Goal: Transaction & Acquisition: Download file/media

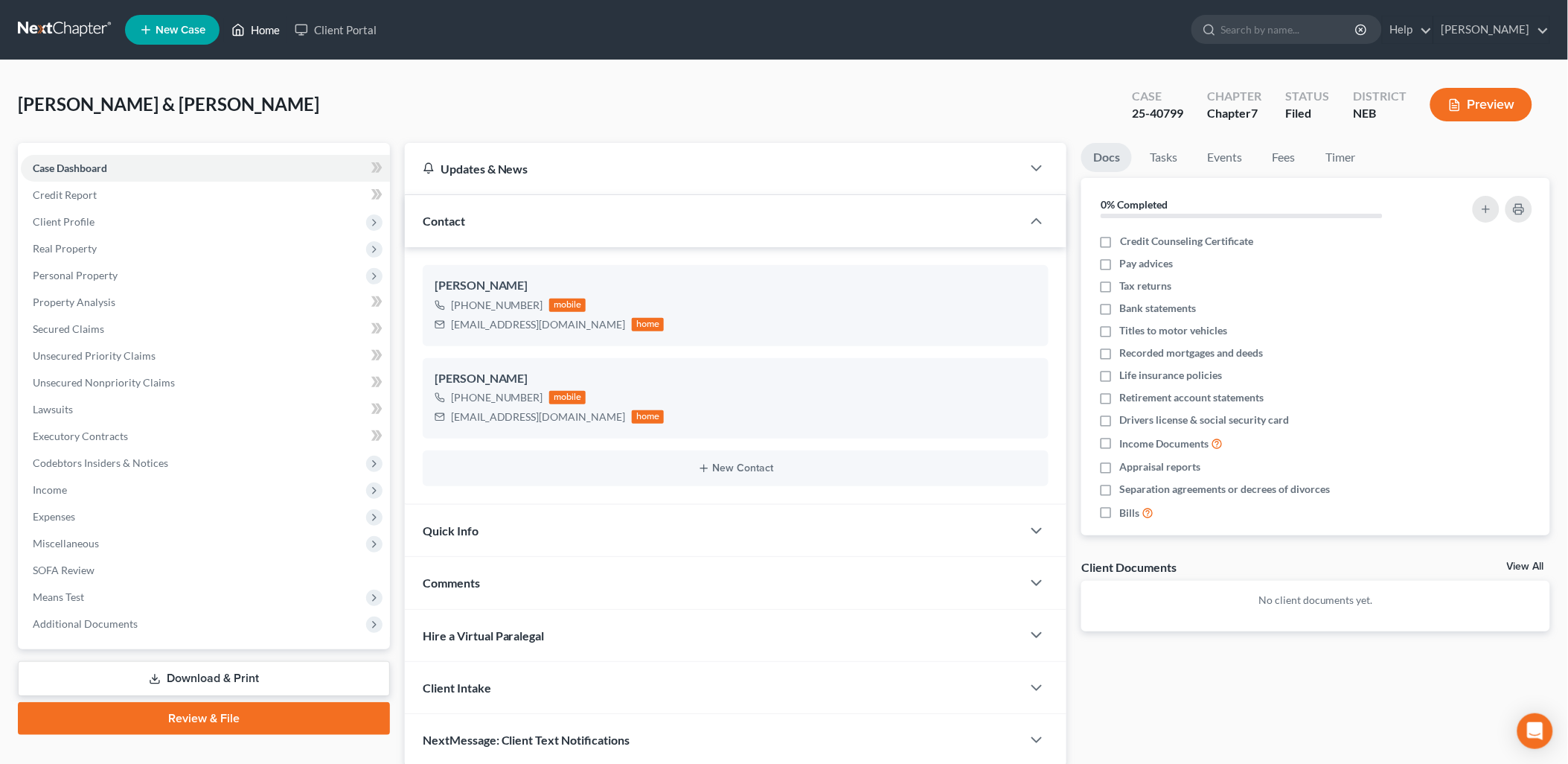
click at [261, 28] on link "Home" at bounding box center [256, 30] width 63 height 27
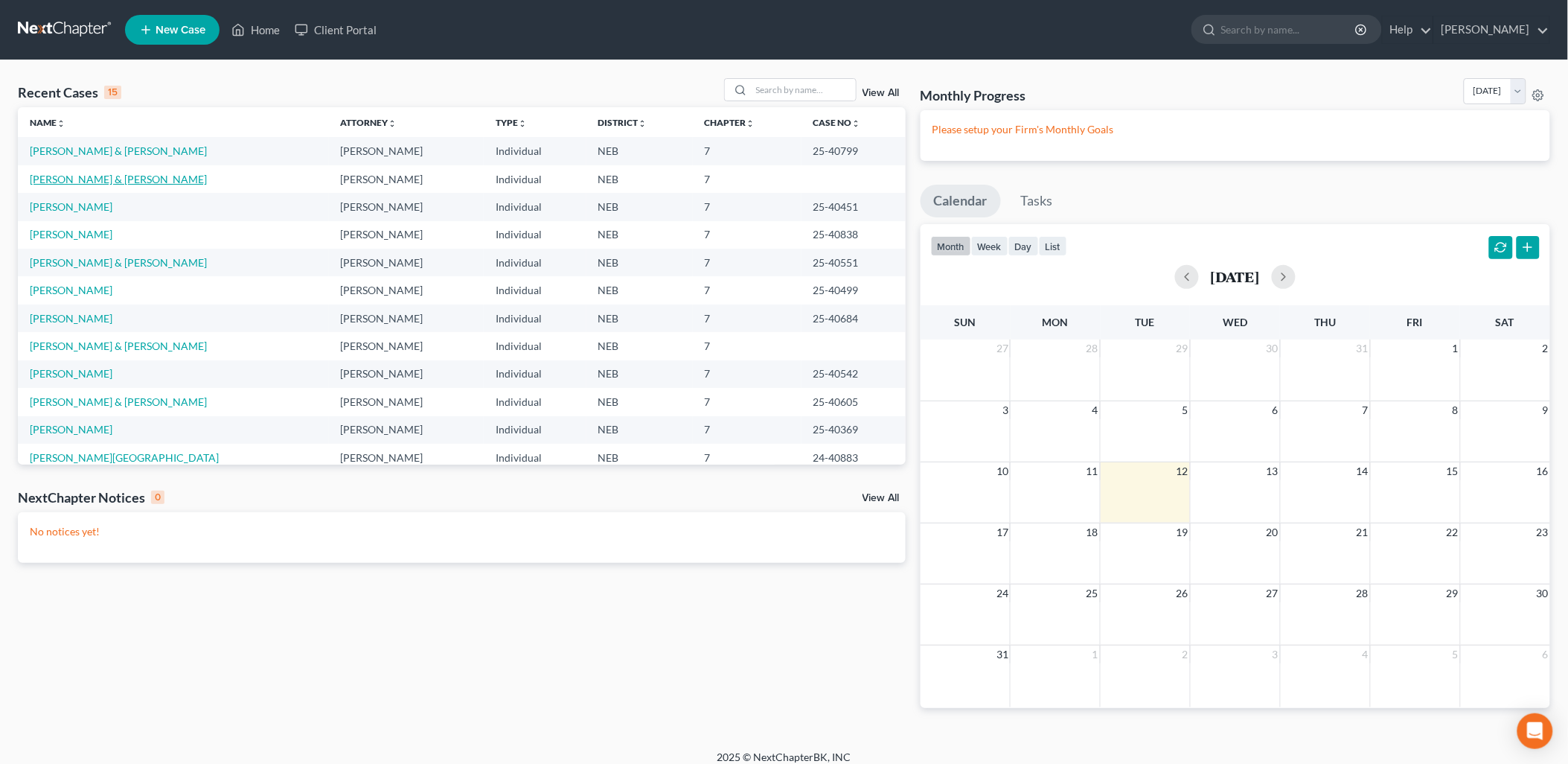
click at [114, 175] on link "[PERSON_NAME] & [PERSON_NAME]" at bounding box center [118, 179] width 177 height 13
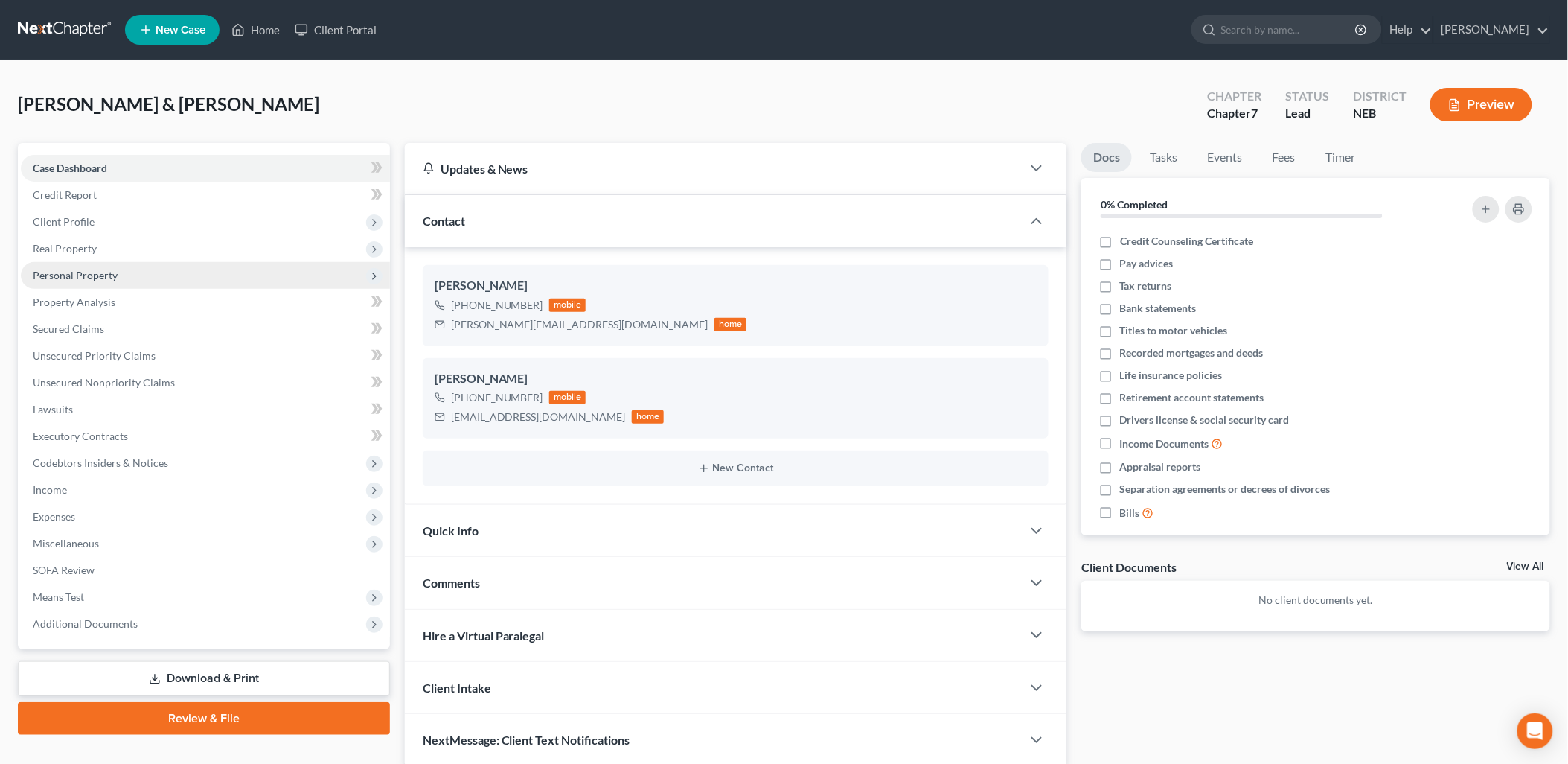
click at [83, 271] on span "Personal Property" at bounding box center [75, 275] width 85 height 13
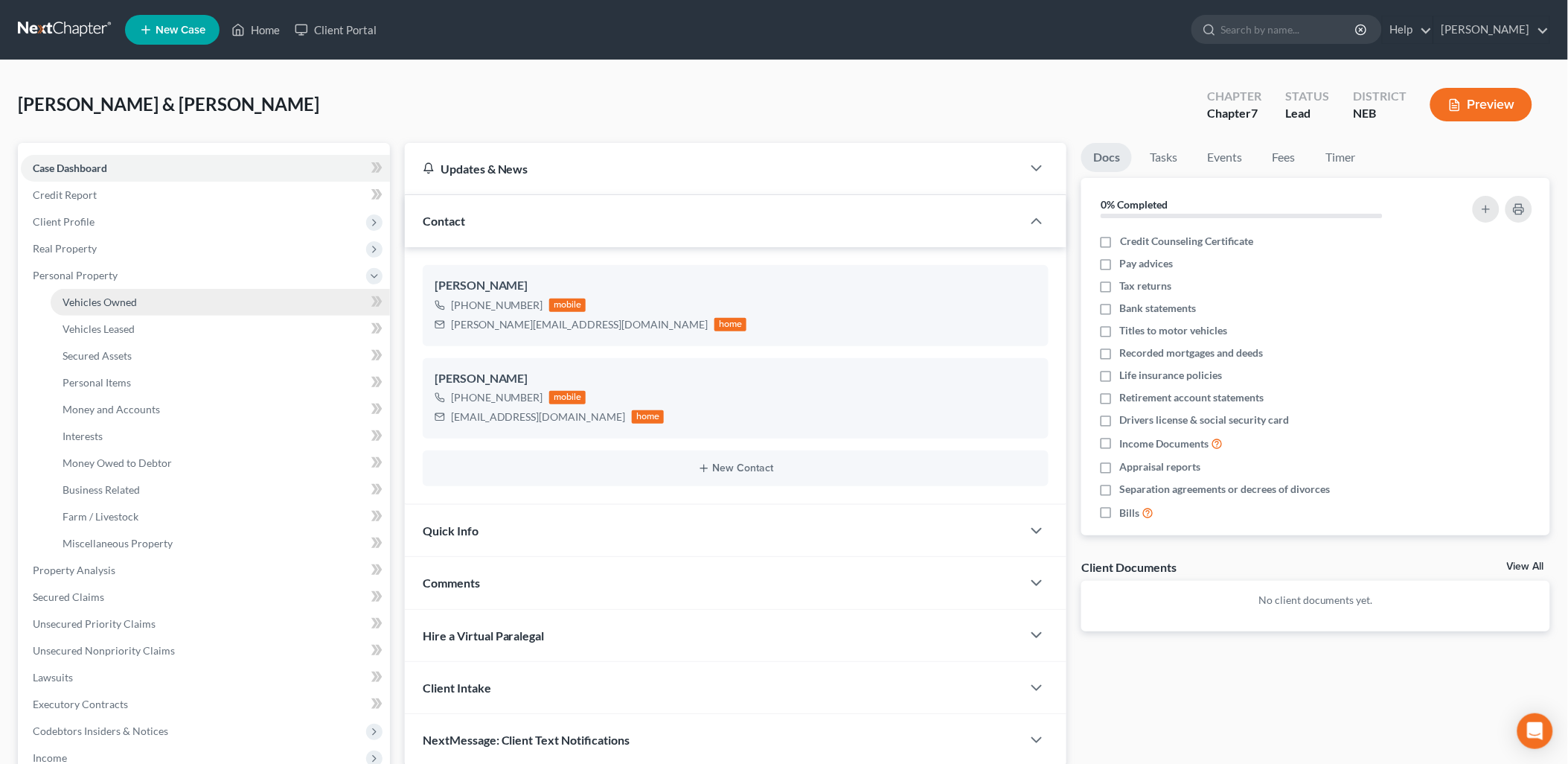
click at [112, 304] on span "Vehicles Owned" at bounding box center [99, 302] width 75 height 13
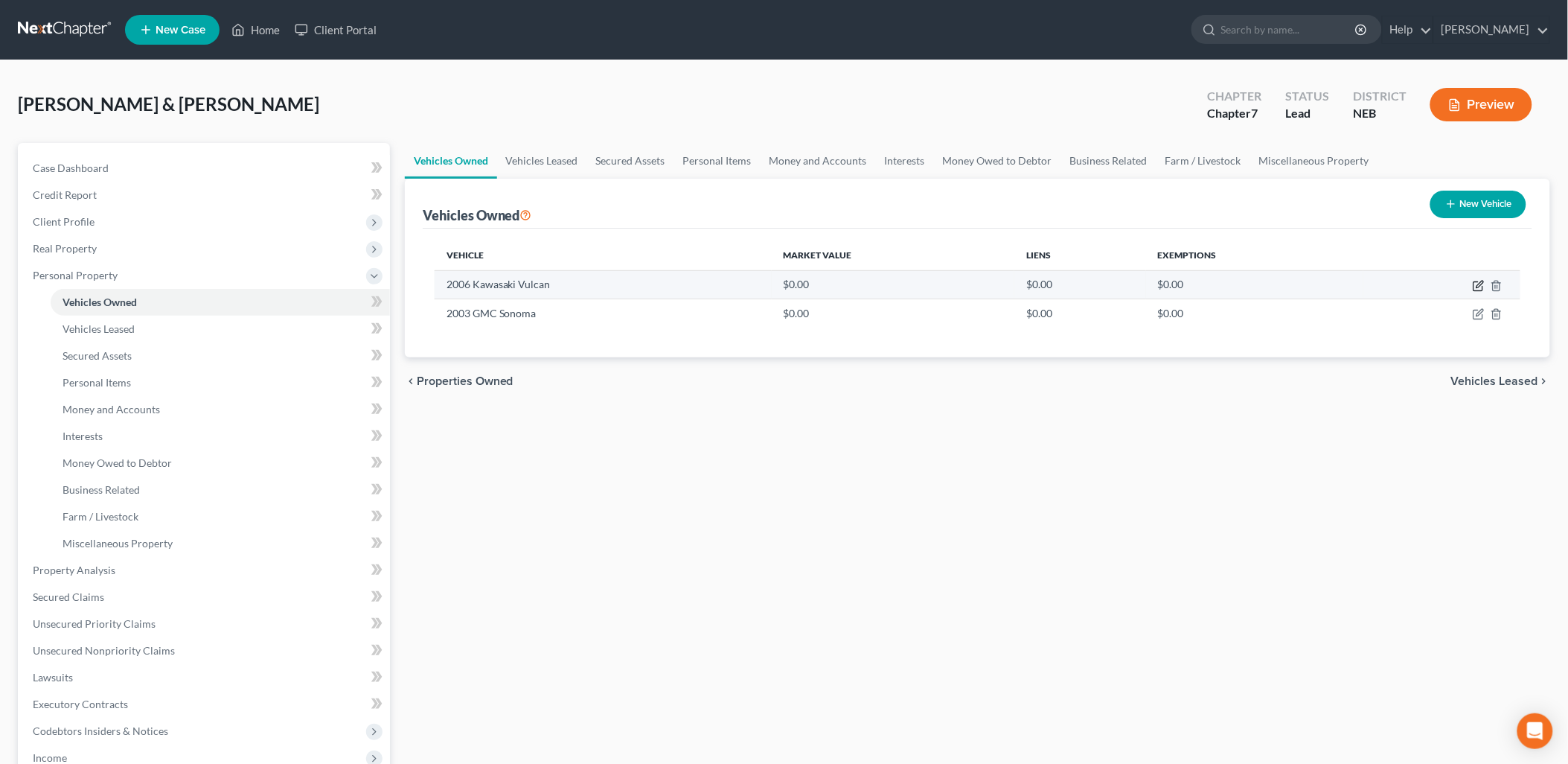
click at [1480, 281] on icon "button" at bounding box center [1478, 286] width 12 height 12
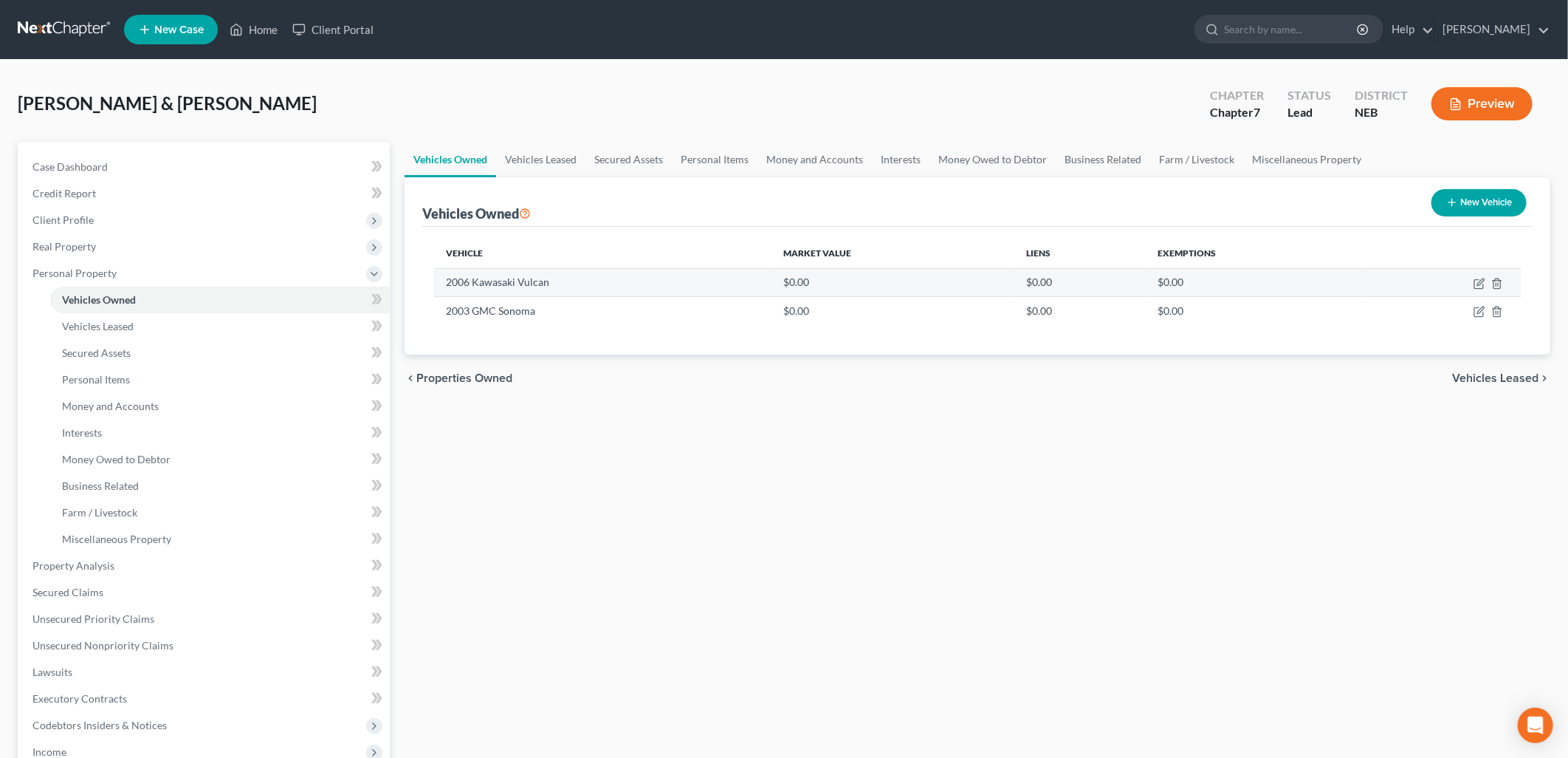
select select "0"
select select "20"
select select "2"
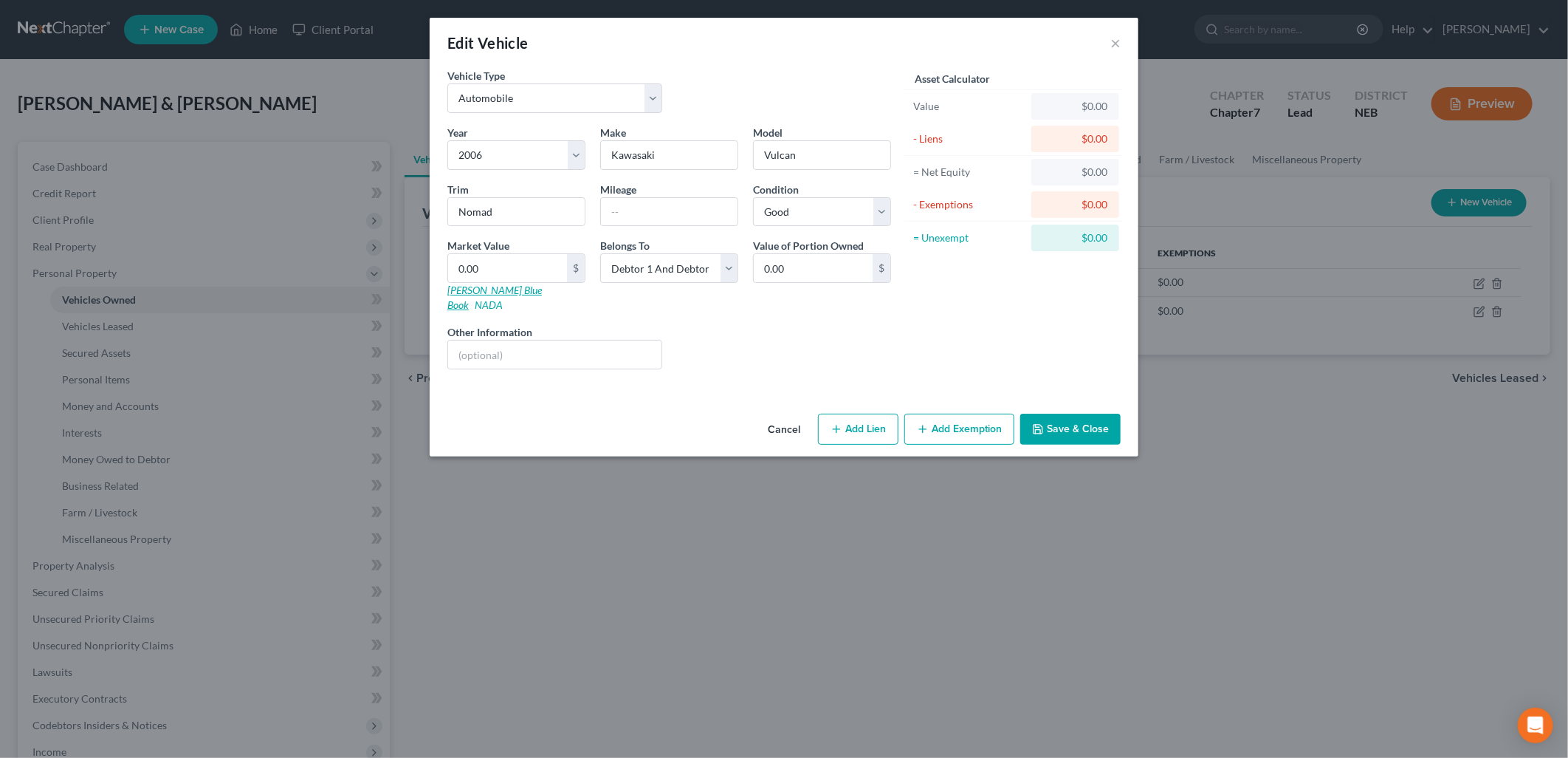
click at [489, 291] on link "[PERSON_NAME] Blue Book" at bounding box center [495, 297] width 95 height 28
click at [512, 263] on input "0.00" at bounding box center [507, 267] width 119 height 28
type input "2"
type input "2.00"
type input "24"
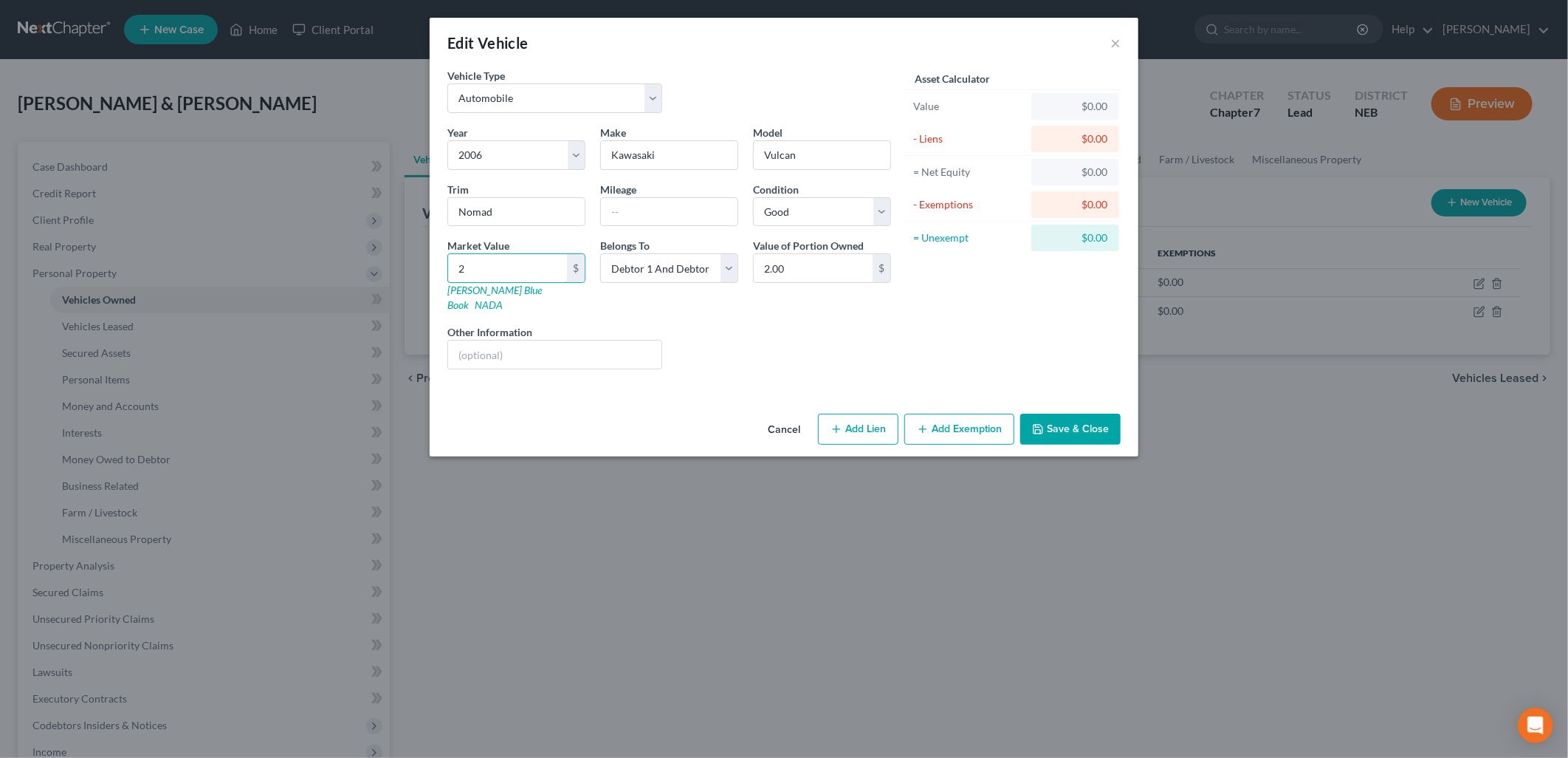
type input "24.00"
type input "248"
type input "248.00"
type input "2485"
type input "2,485.00"
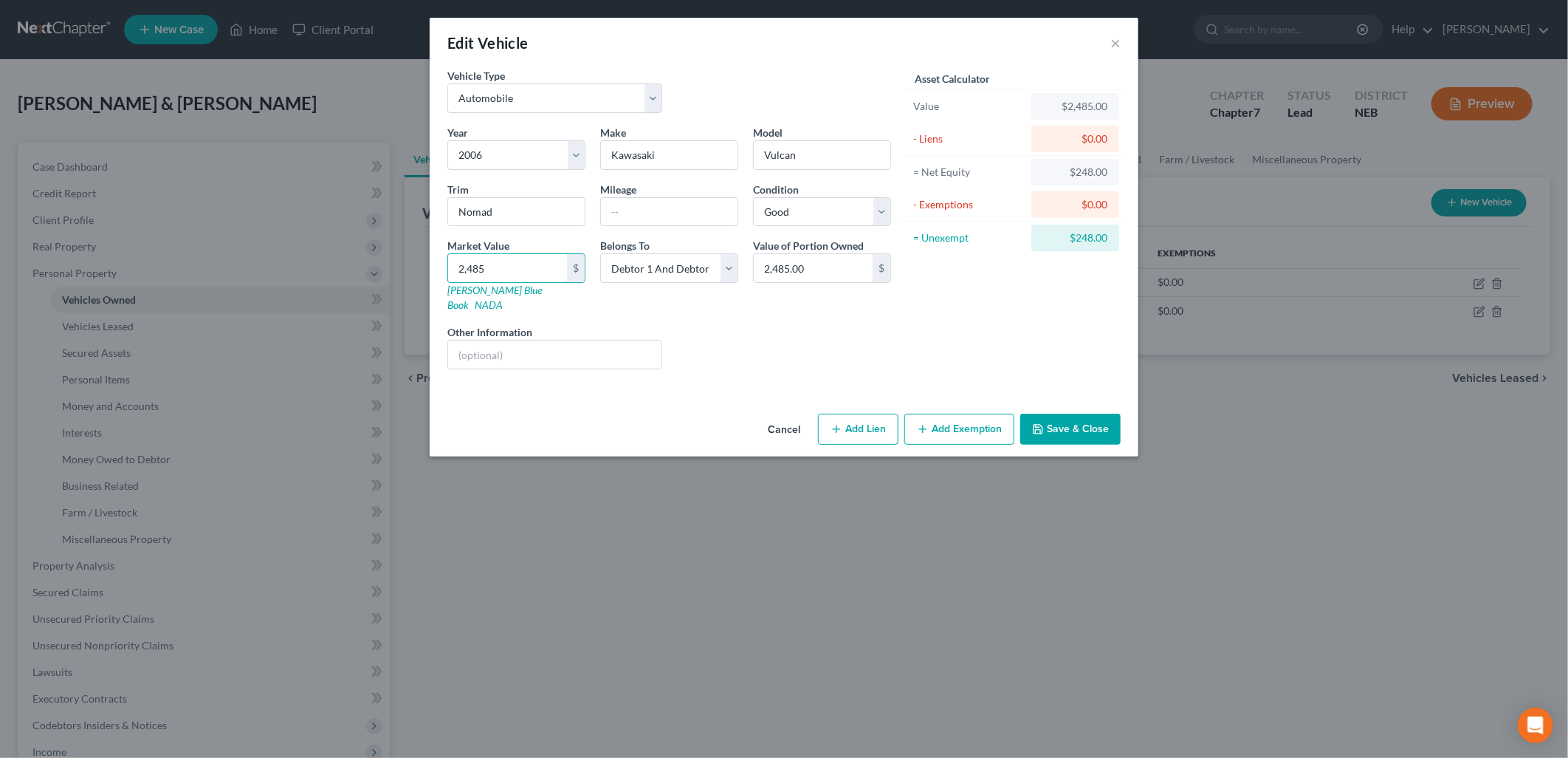
type input "2,485"
click at [844, 341] on div "Liens Select" at bounding box center [784, 347] width 230 height 45
click at [964, 414] on button "Add Exemption" at bounding box center [959, 429] width 110 height 31
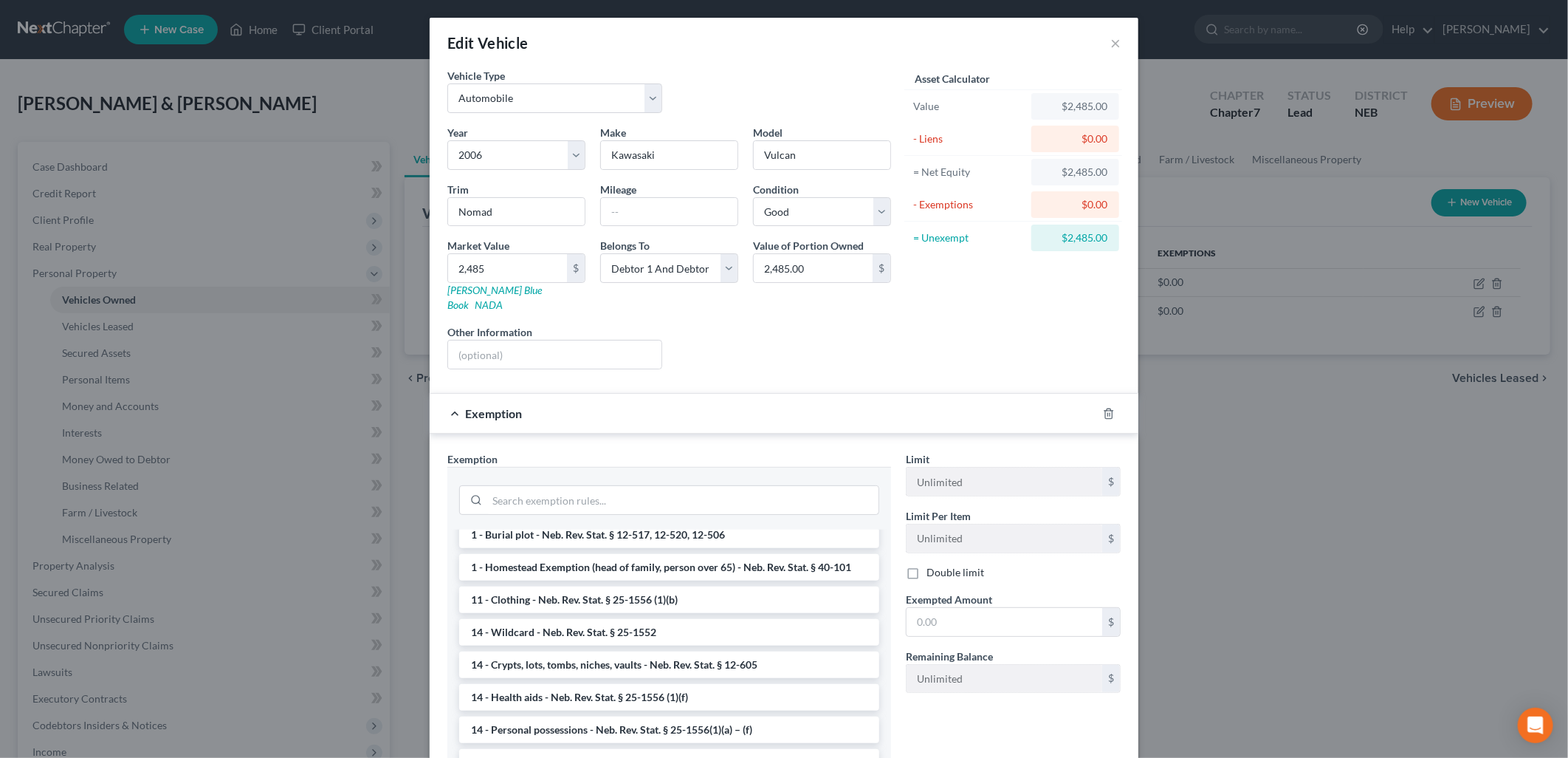
scroll to position [164, 0]
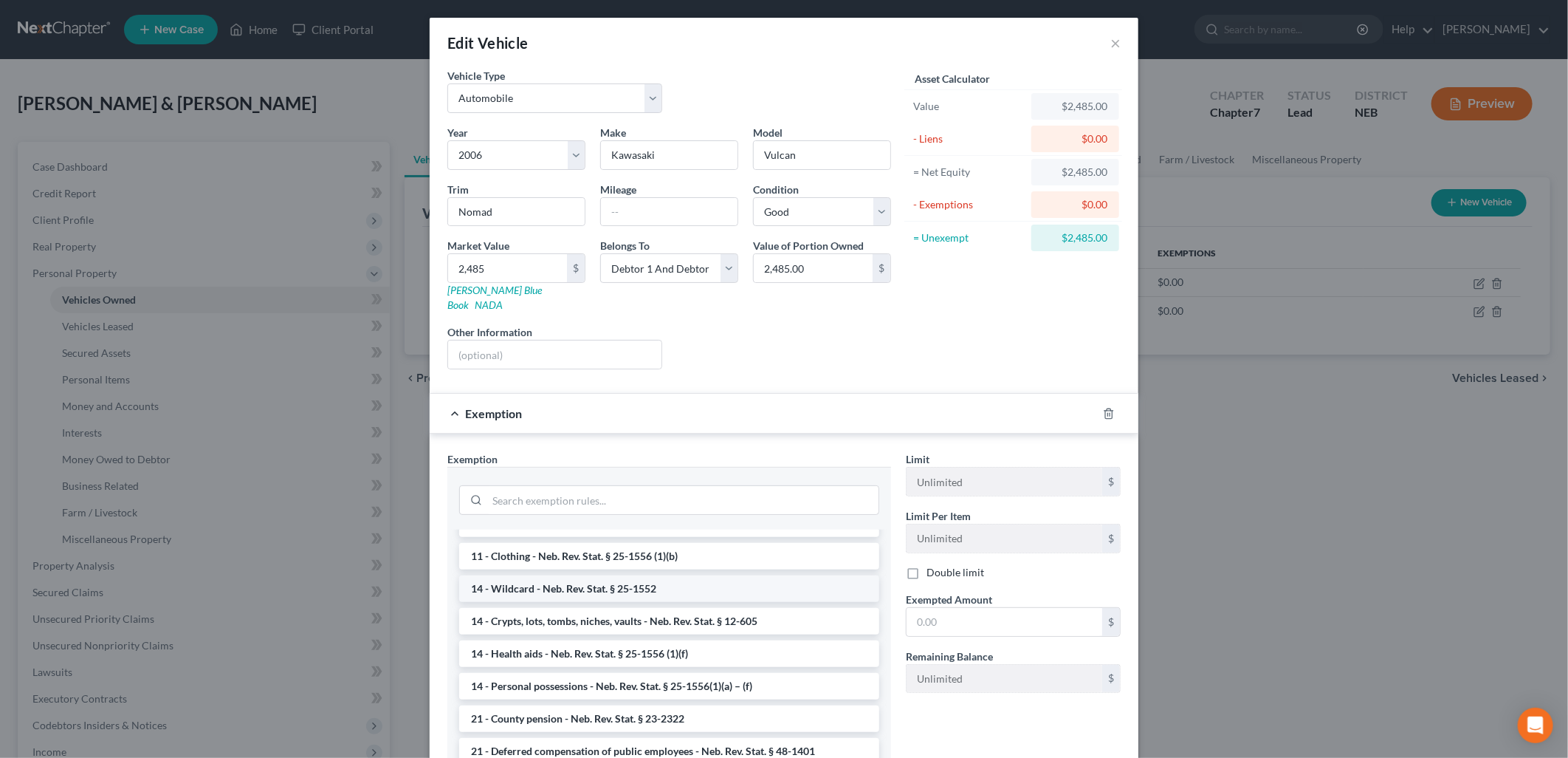
click at [683, 577] on li "14 - Wildcard - Neb. Rev. Stat. § 25-1552" at bounding box center [669, 589] width 420 height 27
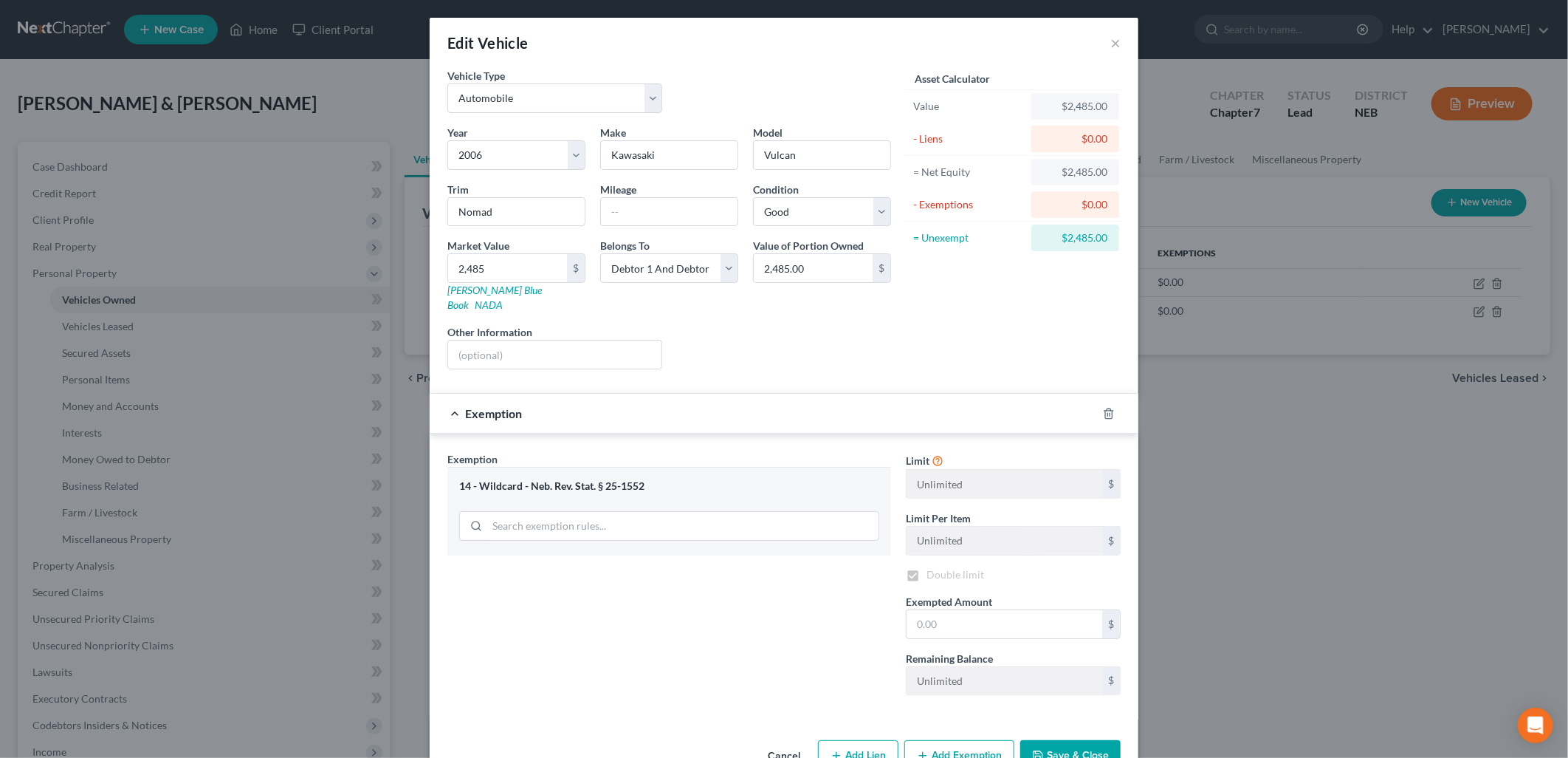
checkbox input "true"
click at [948, 614] on input "text" at bounding box center [1004, 624] width 196 height 28
type input "2,485.00"
drag, startPoint x: 753, startPoint y: 641, endPoint x: 980, endPoint y: 681, distance: 230.5
click at [755, 643] on div "Exemption Set must be selected for CA. Exemption * 14 - Wildcard - Neb. Rev. St…" at bounding box center [669, 579] width 458 height 256
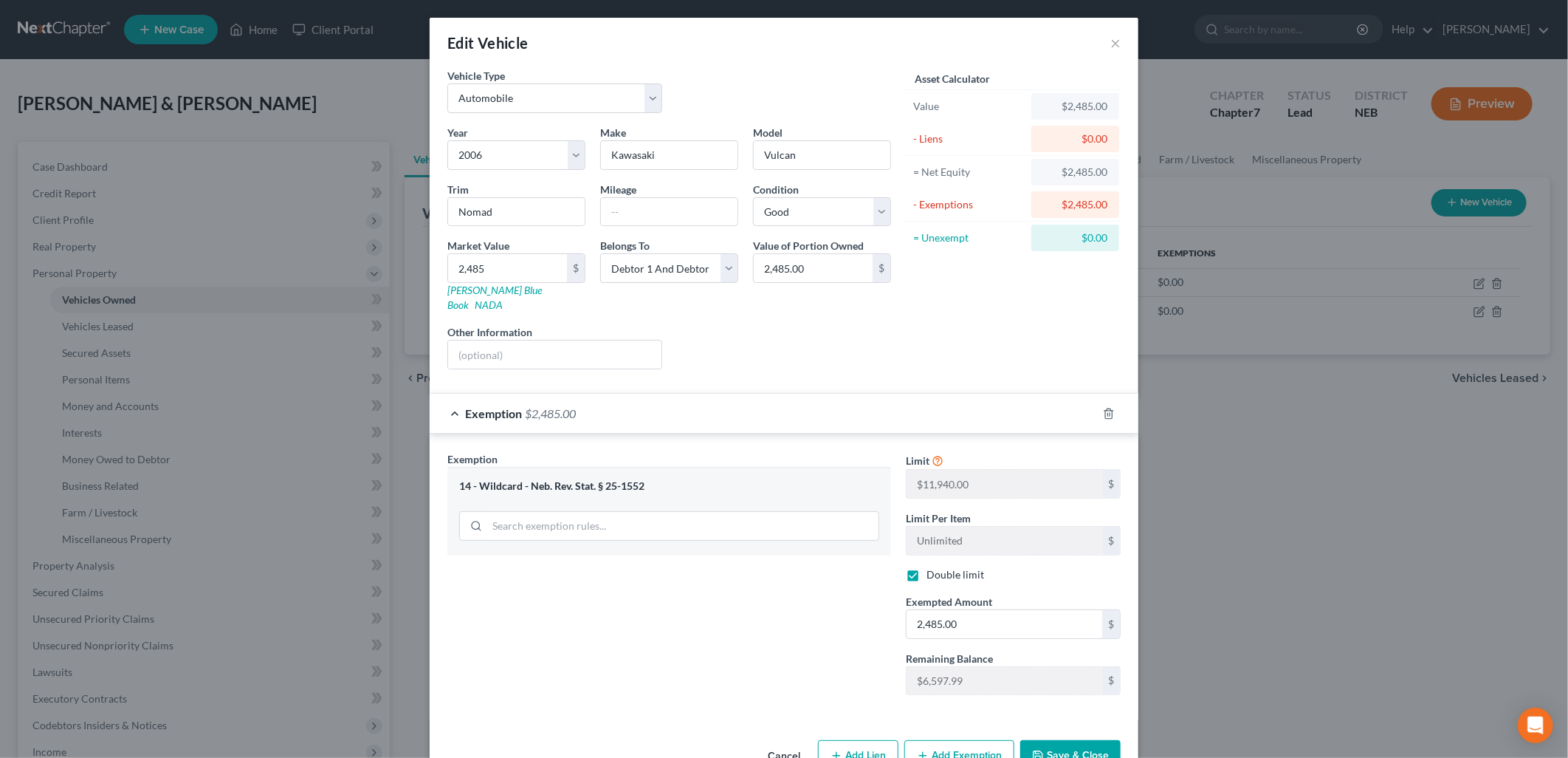
click at [1049, 740] on button "Save & Close" at bounding box center [1070, 755] width 100 height 31
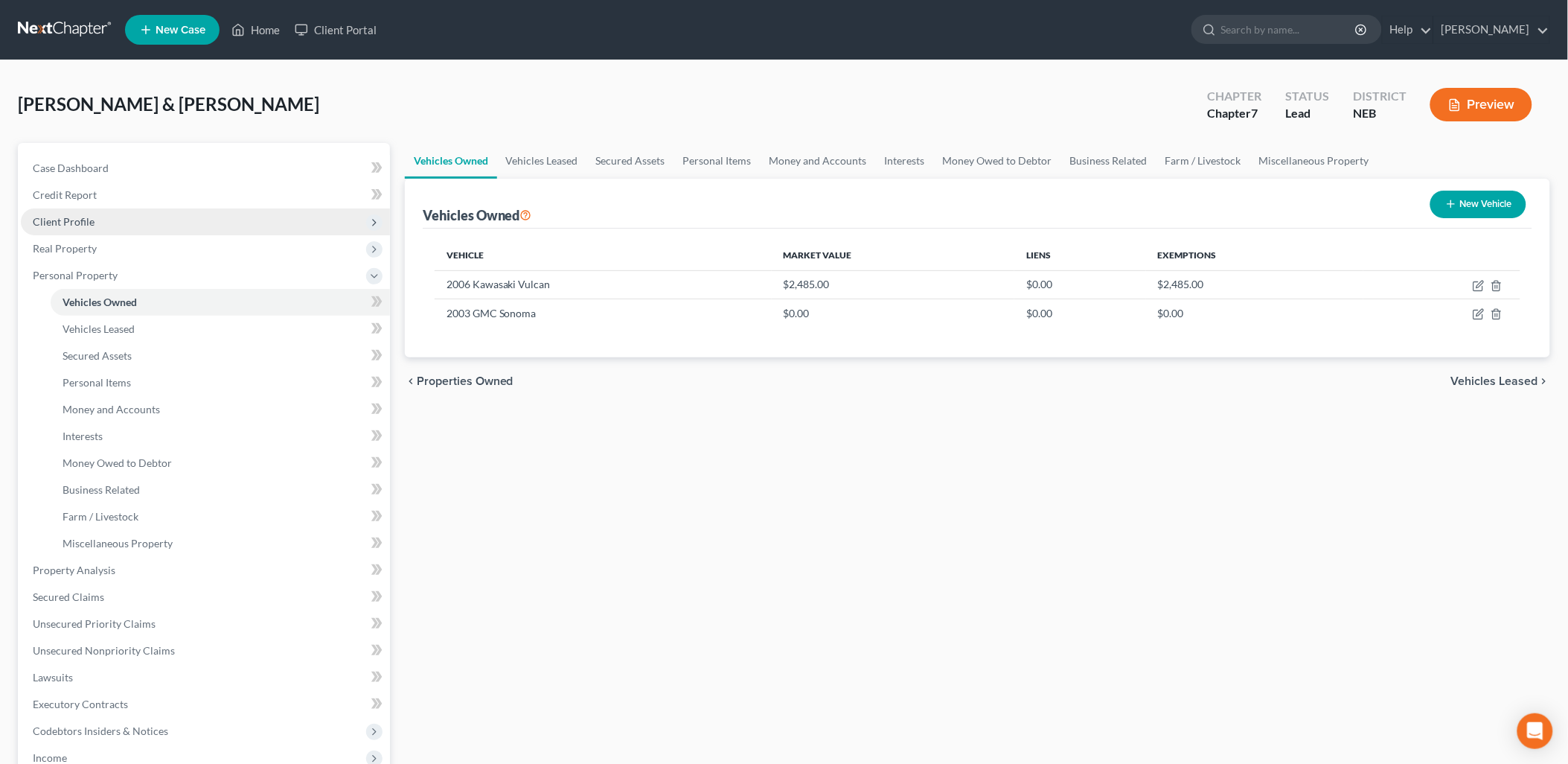
click at [71, 222] on span "Client Profile" at bounding box center [63, 222] width 62 height 13
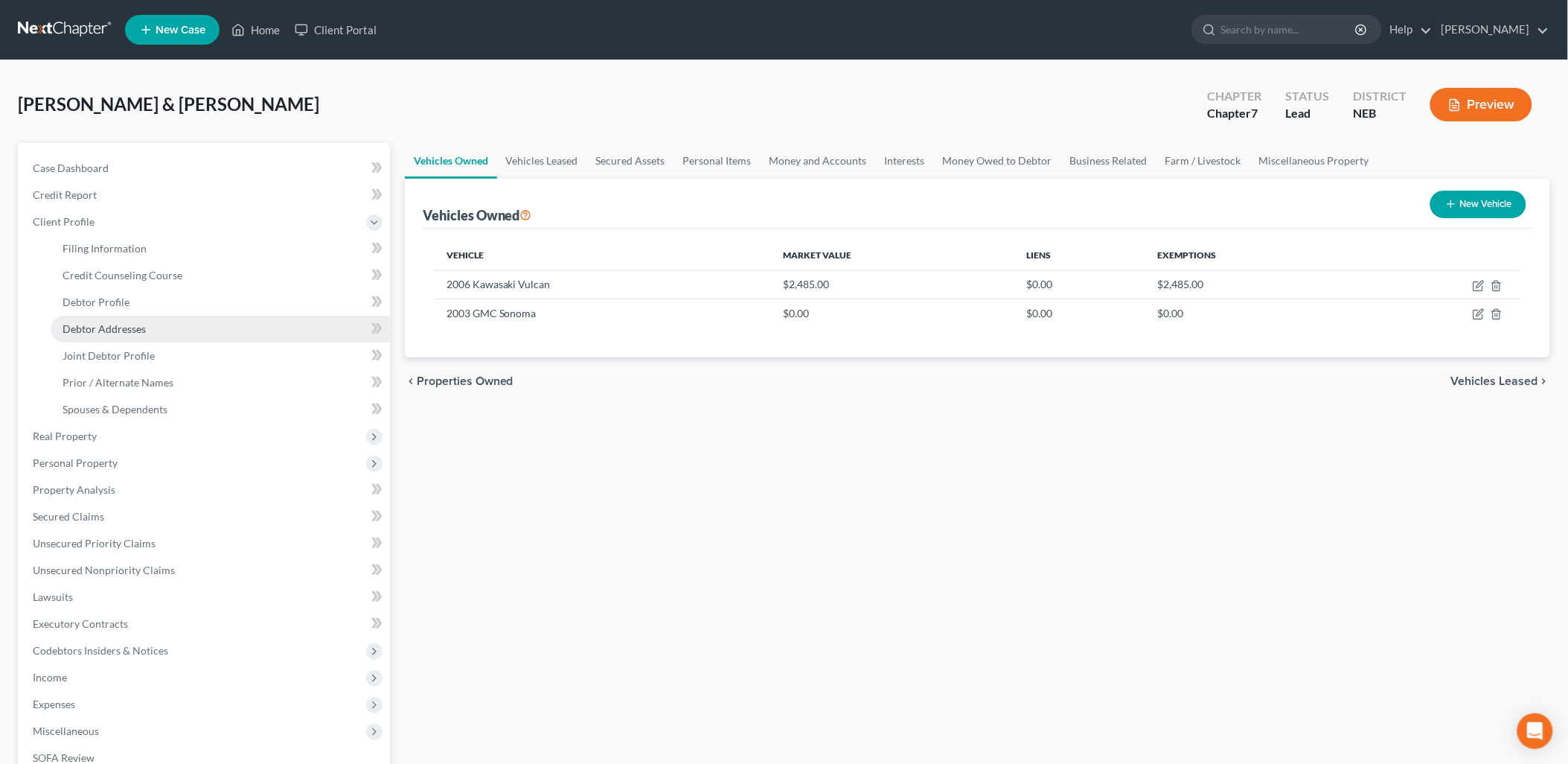
click at [92, 325] on span "Debtor Addresses" at bounding box center [104, 329] width 84 height 13
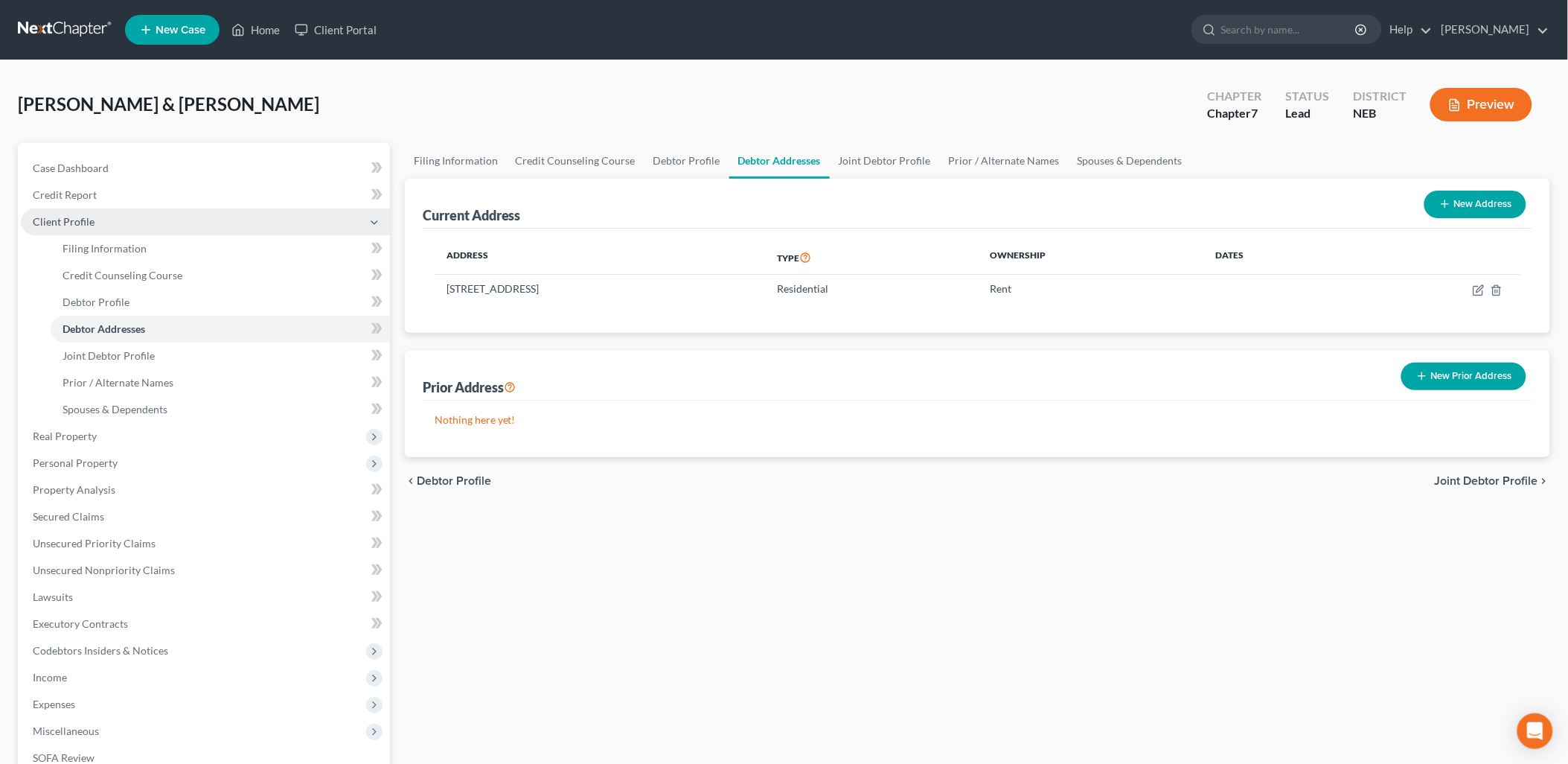
click at [367, 216] on icon at bounding box center [375, 223] width 16 height 16
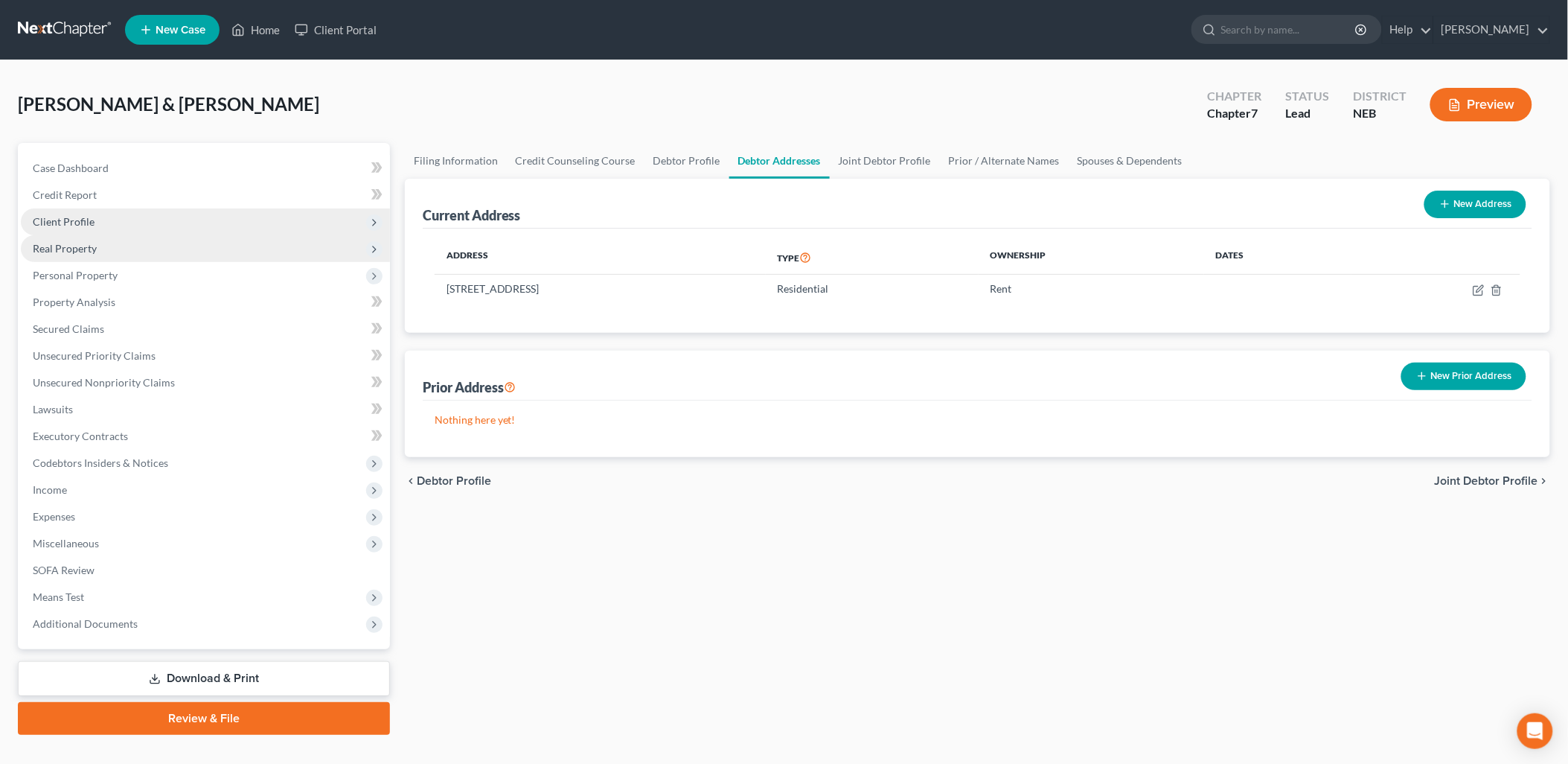
click at [73, 249] on span "Real Property" at bounding box center [64, 249] width 64 height 13
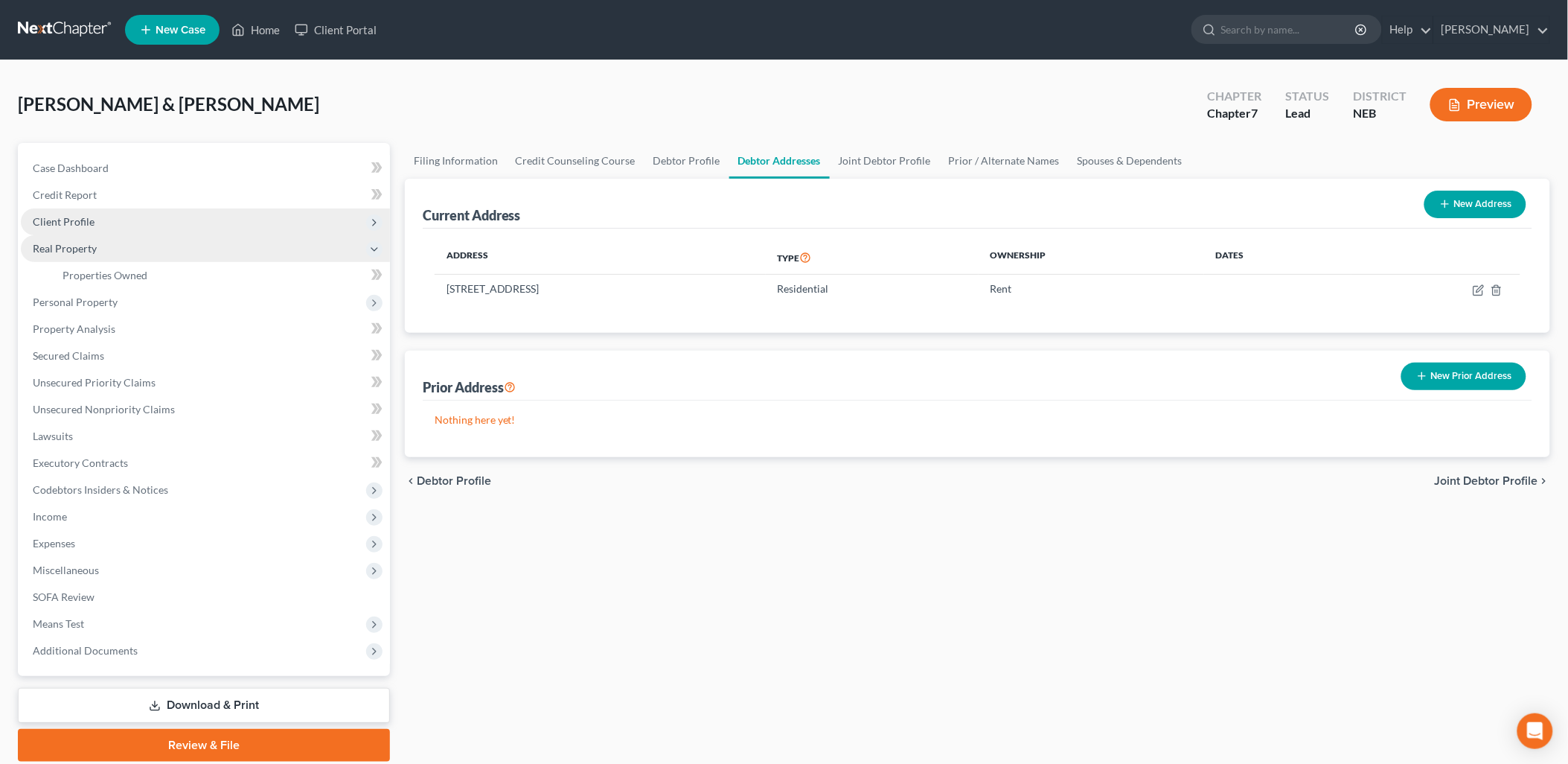
click at [77, 248] on span "Real Property" at bounding box center [64, 249] width 64 height 13
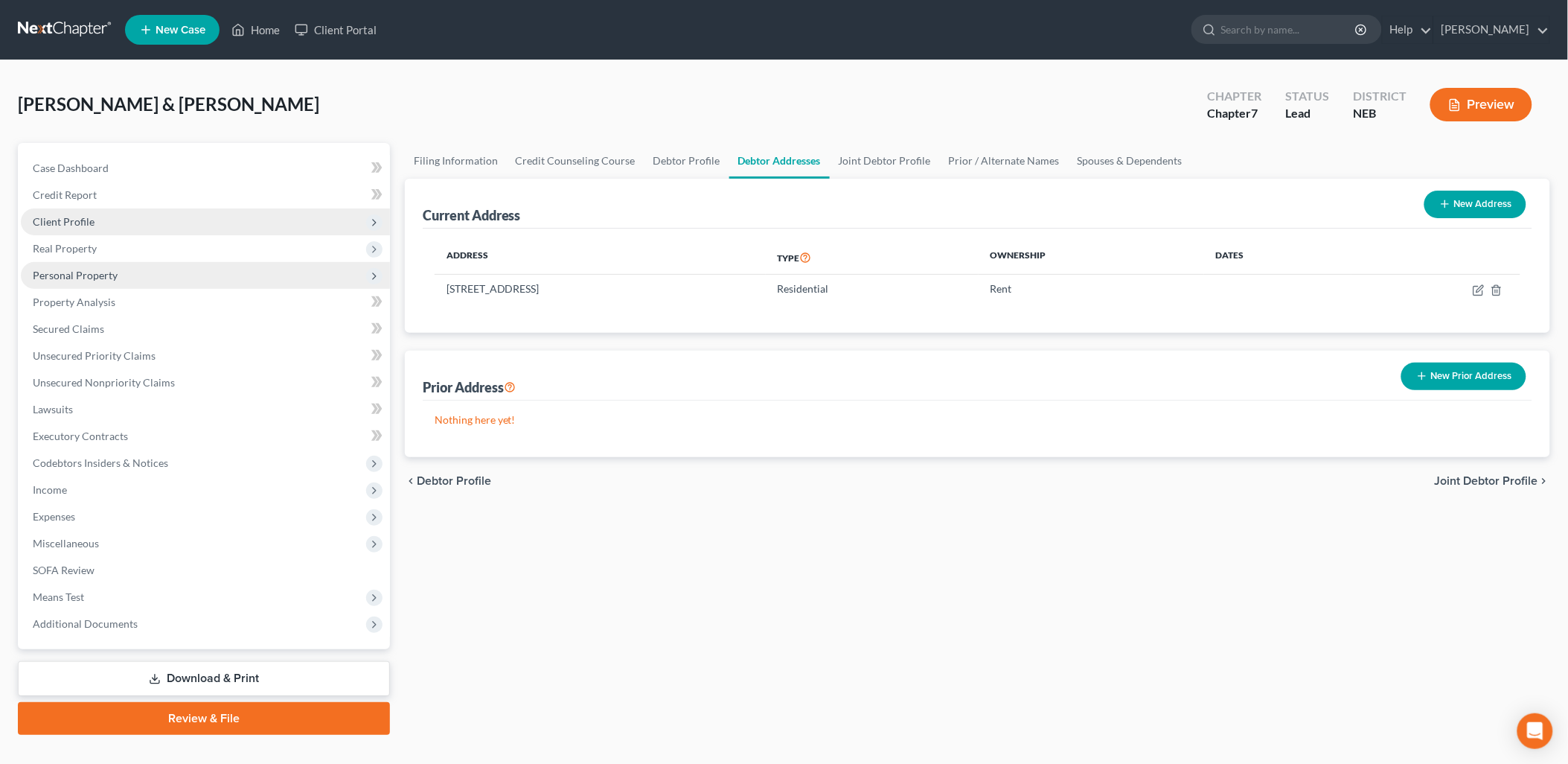
click at [116, 263] on span "Personal Property" at bounding box center [205, 276] width 369 height 27
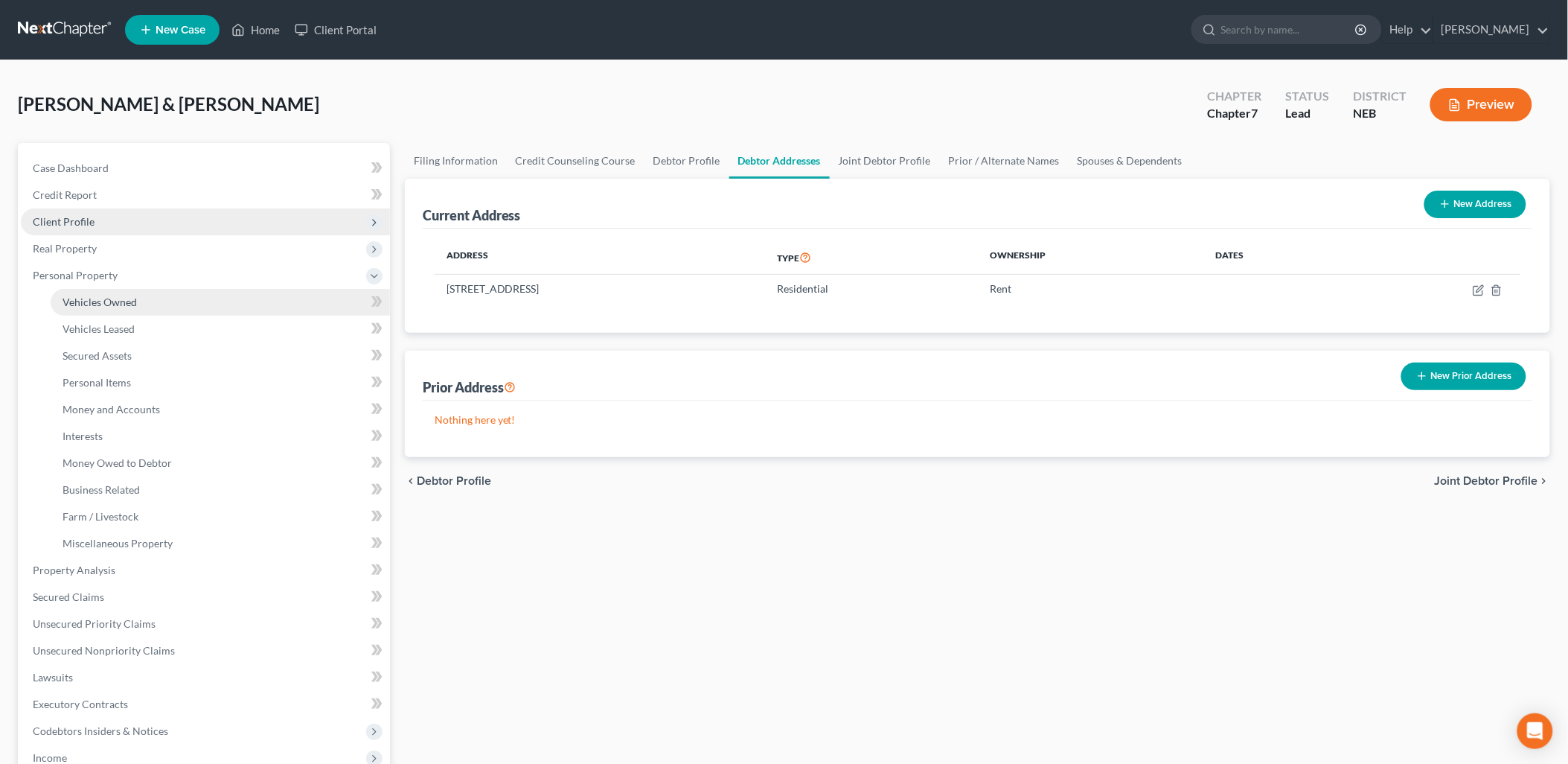
click at [141, 295] on link "Vehicles Owned" at bounding box center [220, 303] width 340 height 27
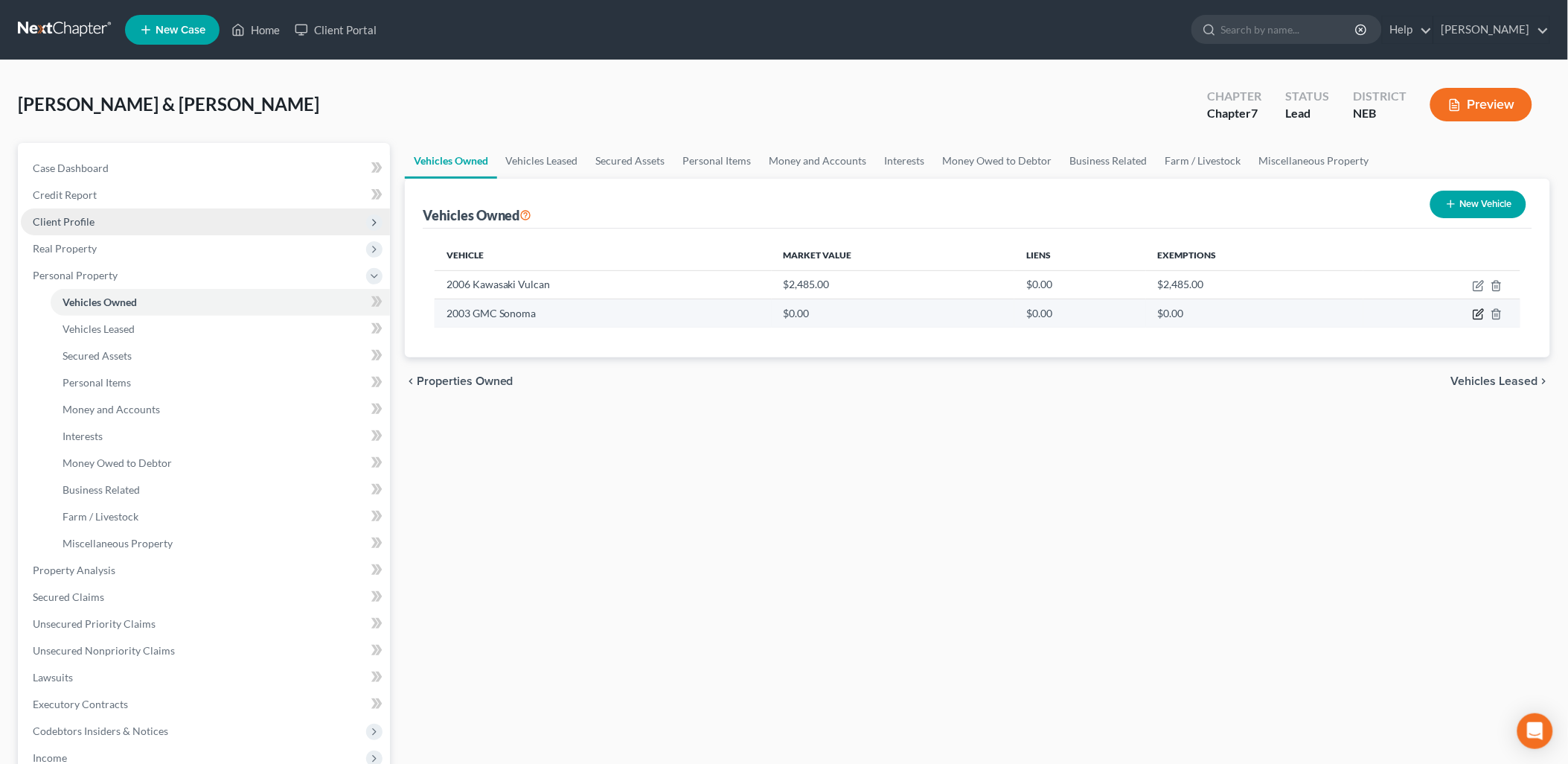
click at [1478, 311] on icon "button" at bounding box center [1478, 315] width 9 height 9
select select "0"
select select "23"
select select "2"
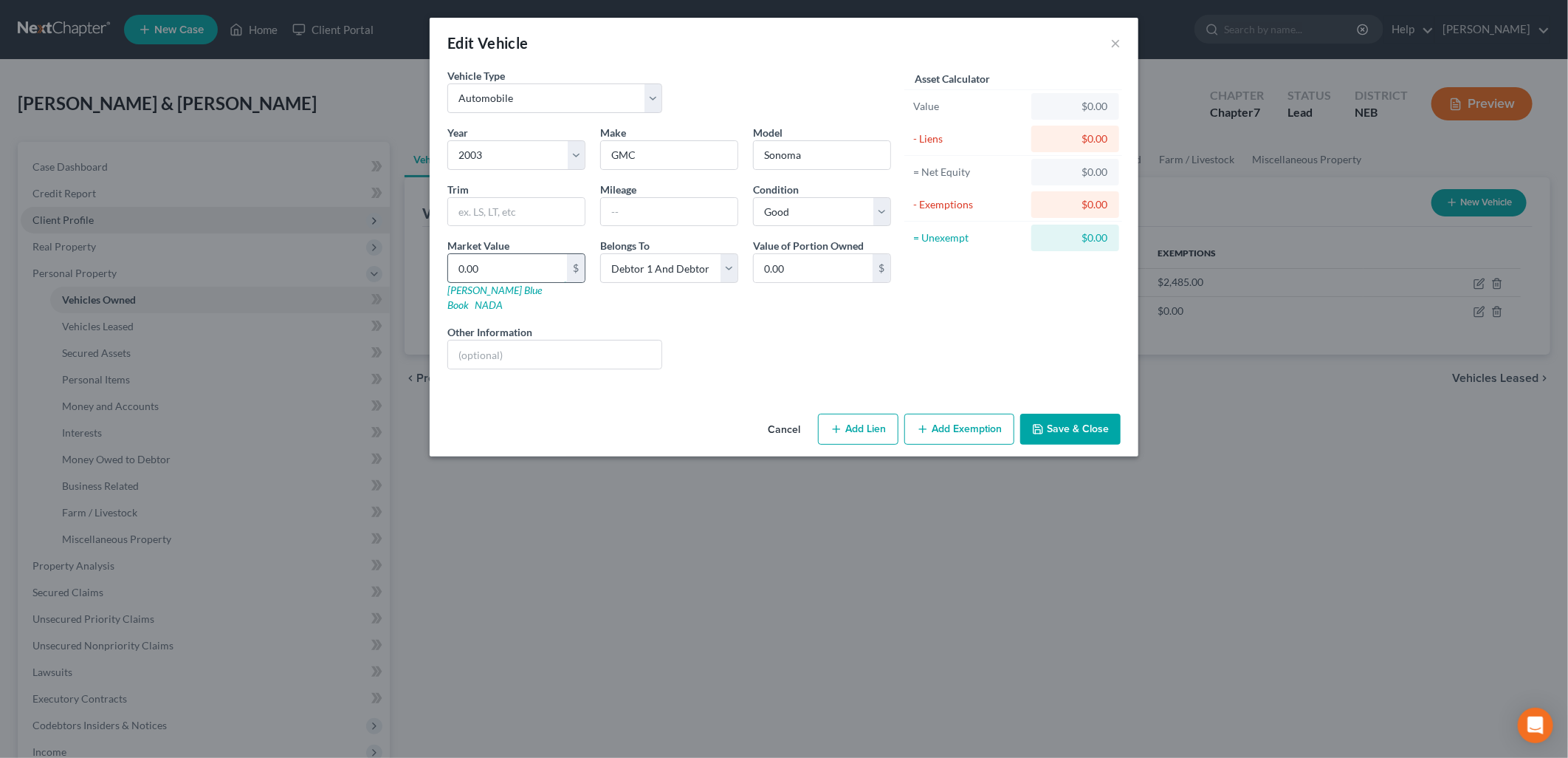
click at [502, 264] on input "0.00" at bounding box center [507, 267] width 119 height 28
type input "3"
type input "3.00"
type input "36"
type input "36.00"
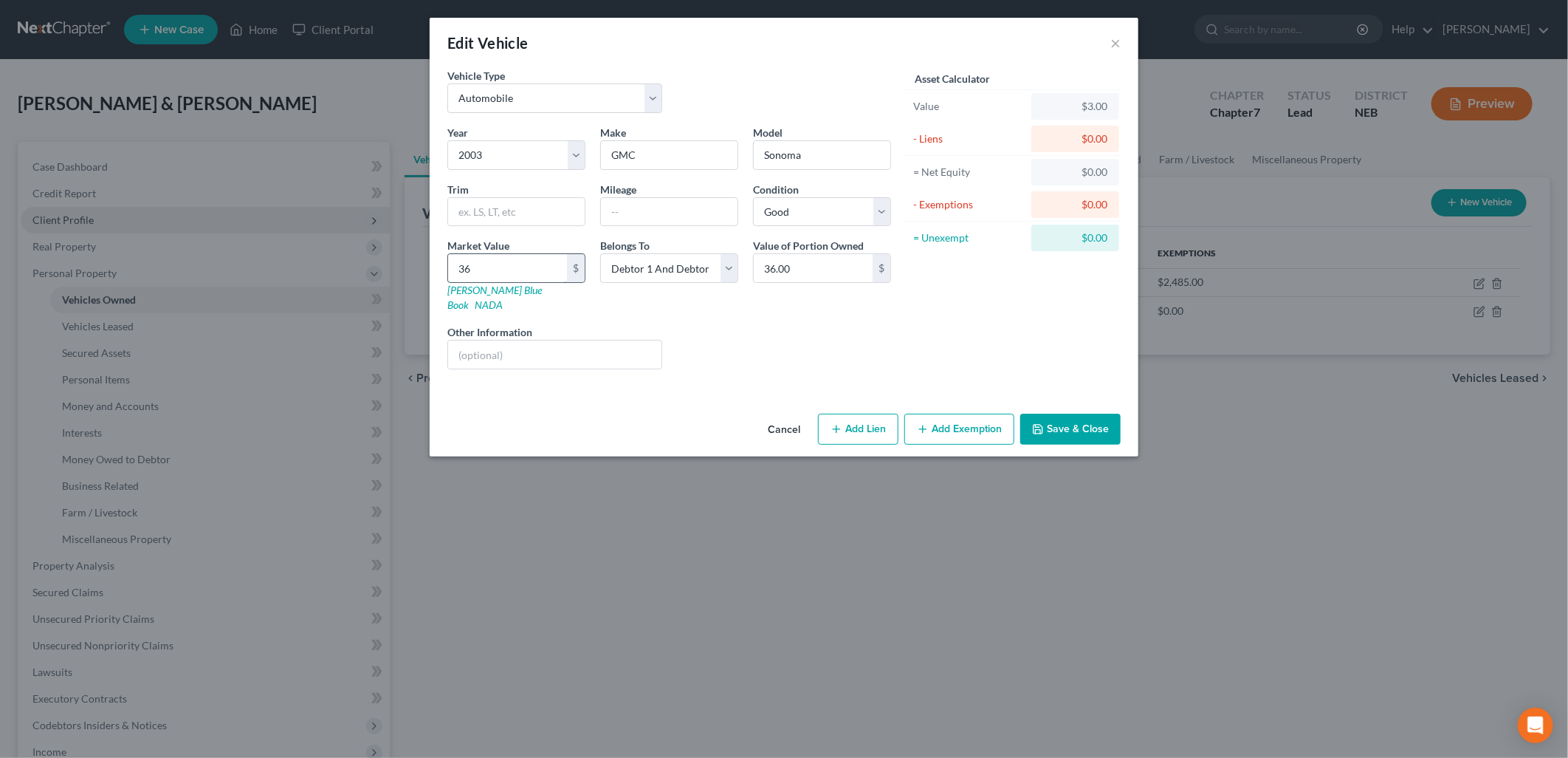
type input "360"
type input "360.00"
type input "3604"
type input "3,604.00"
click at [478, 266] on input "3,604.00" at bounding box center [507, 267] width 119 height 28
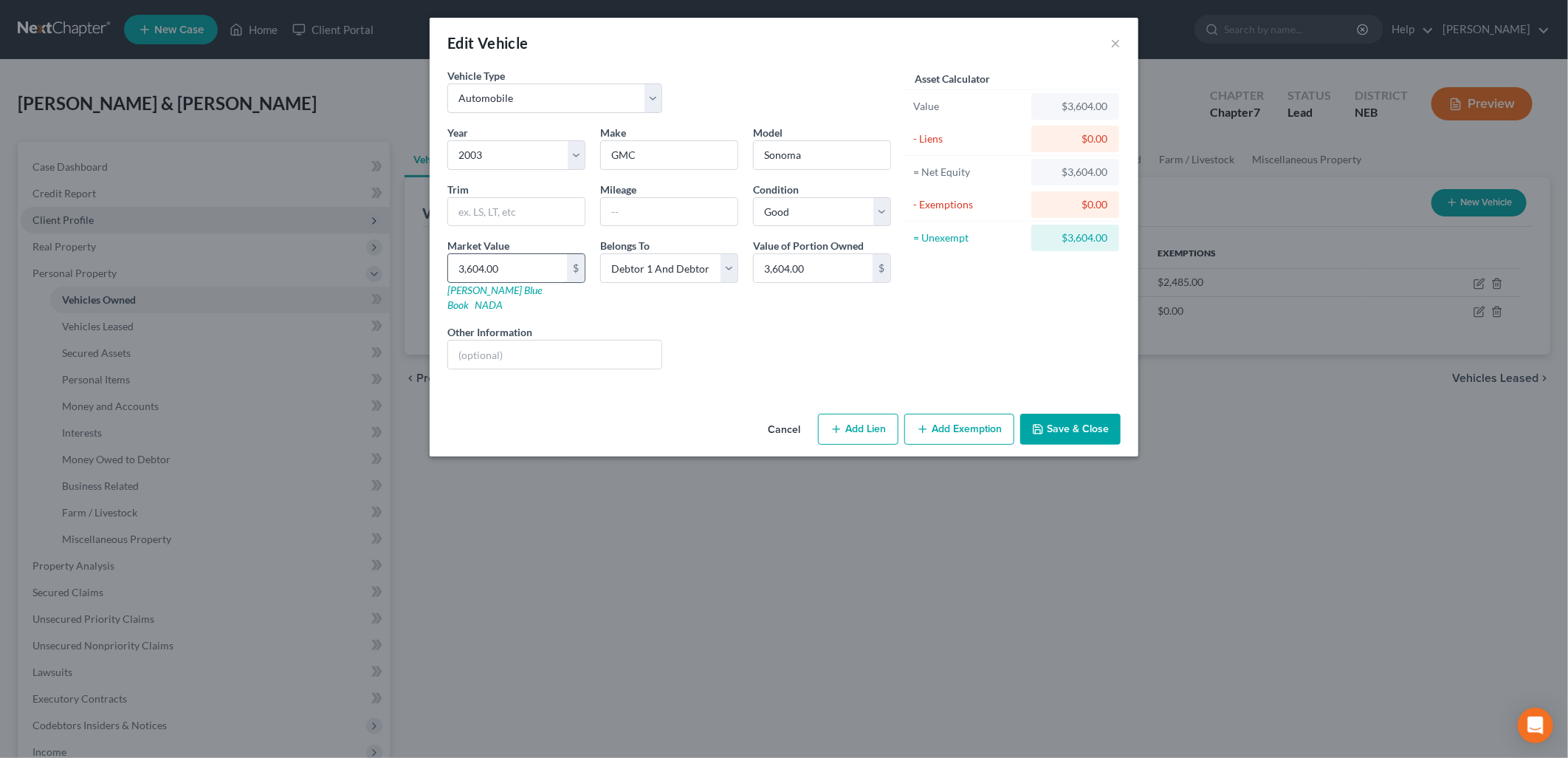
click at [482, 266] on input "3,604.00" at bounding box center [507, 267] width 119 height 28
type input "3,60.00"
type input "360.00"
type input "3,601.00"
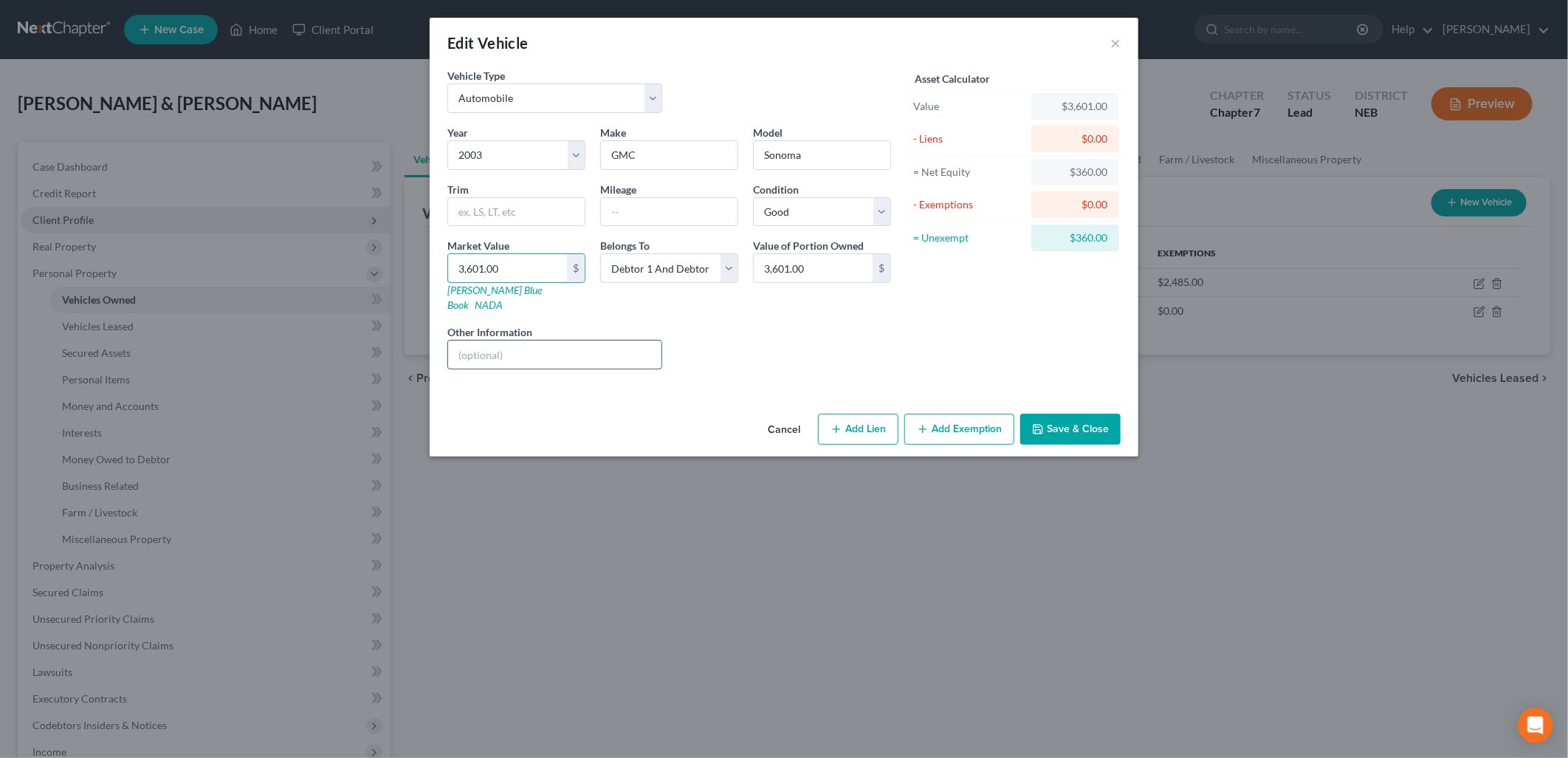
type input "3,601.00"
click at [542, 351] on input "text" at bounding box center [555, 354] width 214 height 28
type input "[PERSON_NAME] Blue Book"
click at [660, 215] on input "text" at bounding box center [669, 211] width 137 height 28
click at [1057, 359] on div "Asset Calculator Value $3,601.00 - Liens $0.00 = Net Equity $360.00 - Exemption…" at bounding box center [1013, 224] width 230 height 313
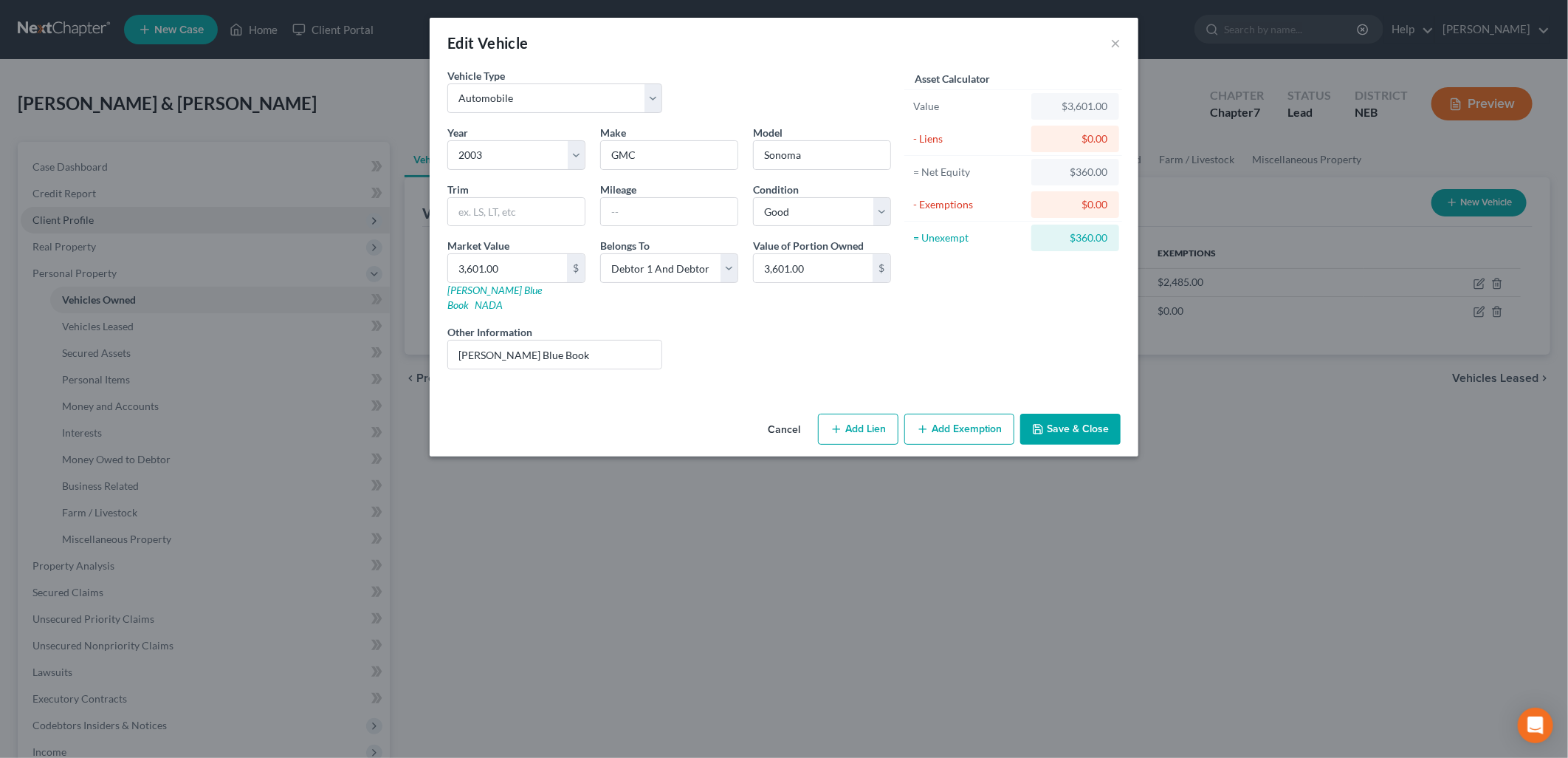
click at [990, 415] on button "Add Exemption" at bounding box center [959, 429] width 110 height 31
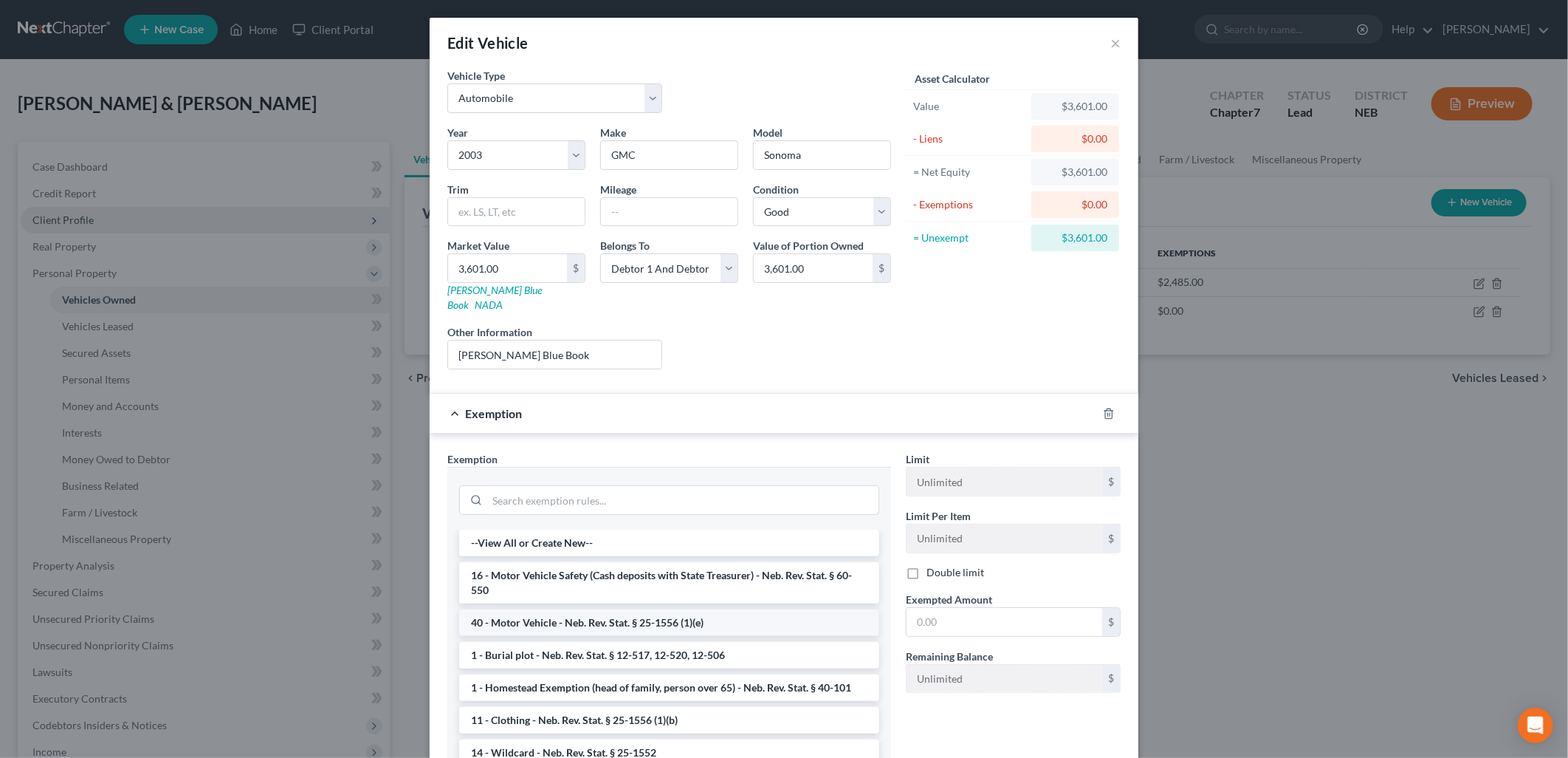
click at [641, 610] on li "40 - Motor Vehicle - Neb. Rev. Stat. § 25-1556 (1)(e)" at bounding box center [669, 623] width 420 height 27
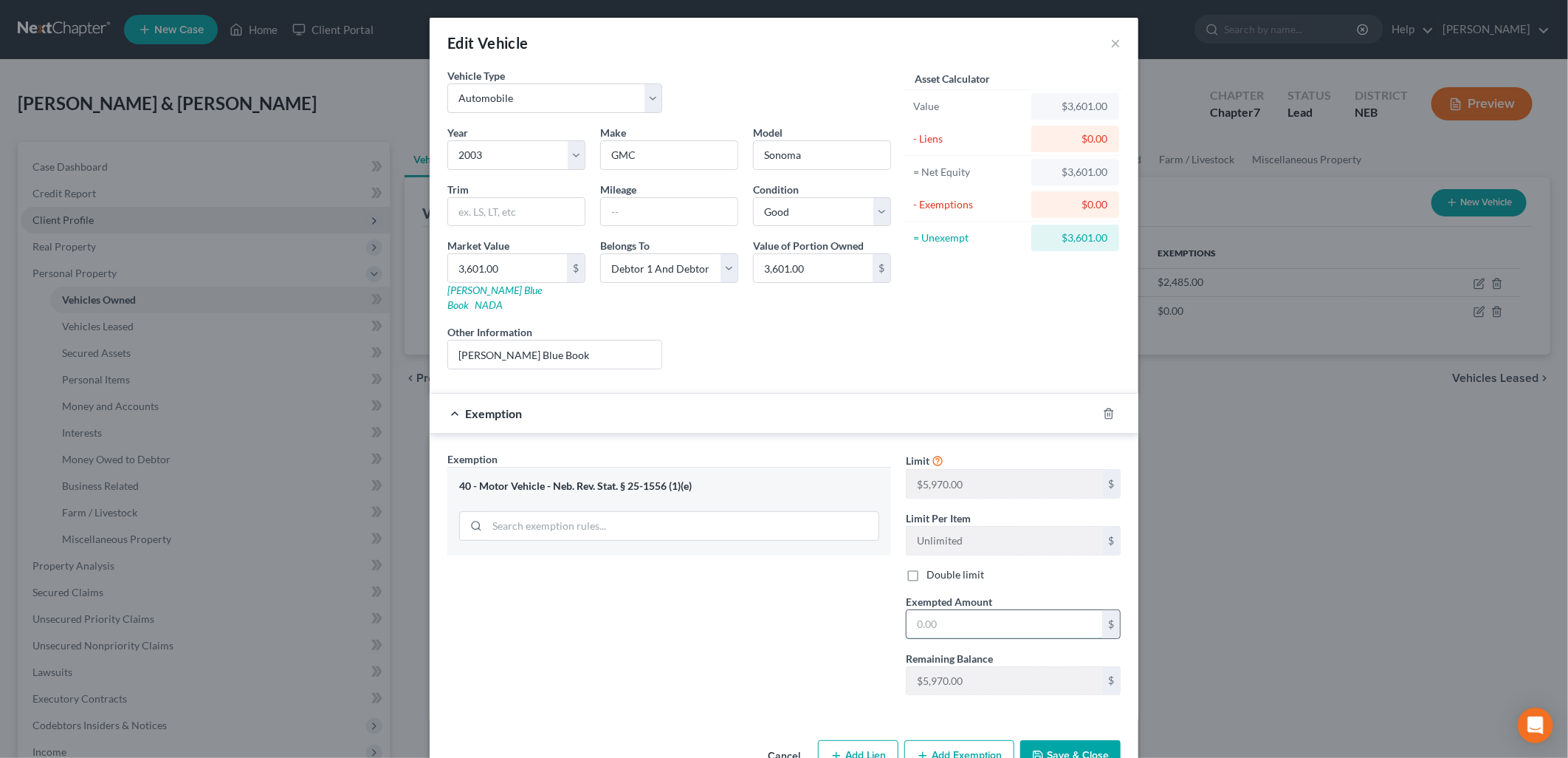
click at [1010, 611] on input "text" at bounding box center [1004, 624] width 196 height 28
type input "3,601.00"
click at [927, 568] on label "Double limit" at bounding box center [955, 575] width 57 height 15
click at [933, 568] on input "Double limit" at bounding box center [937, 572] width 10 height 10
checkbox input "true"
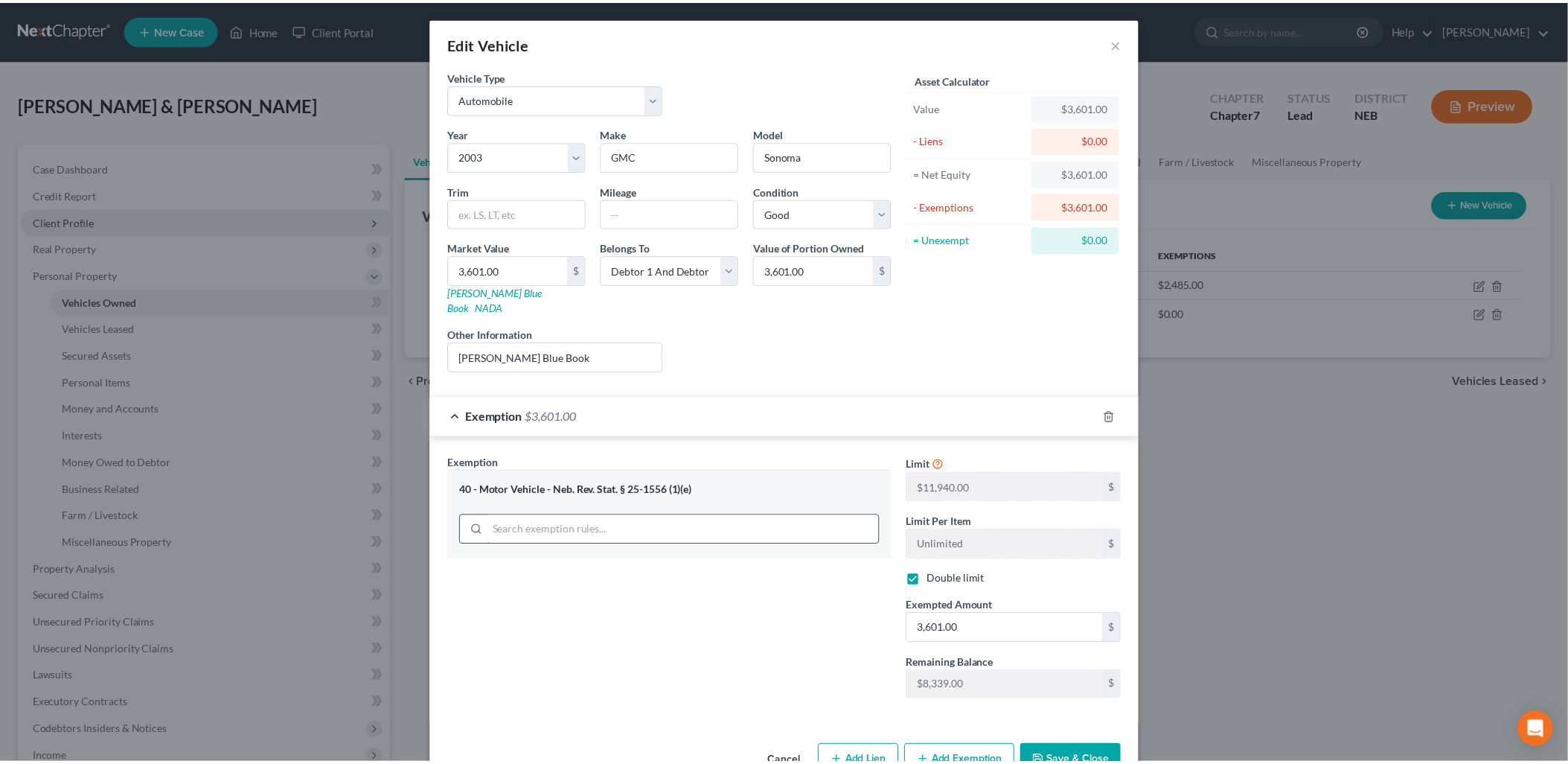
scroll to position [30, 0]
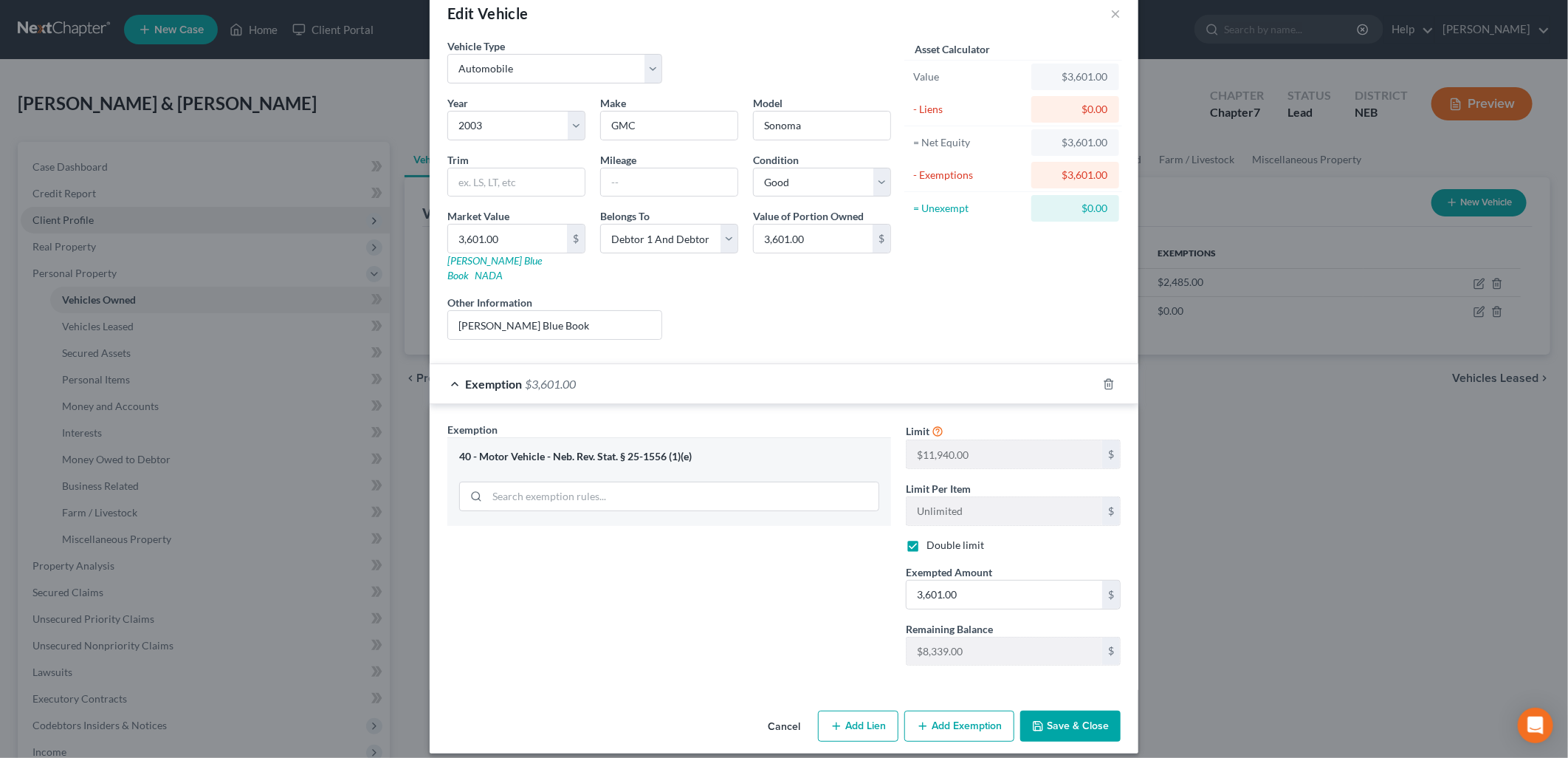
click at [1044, 711] on button "Save & Close" at bounding box center [1070, 726] width 100 height 31
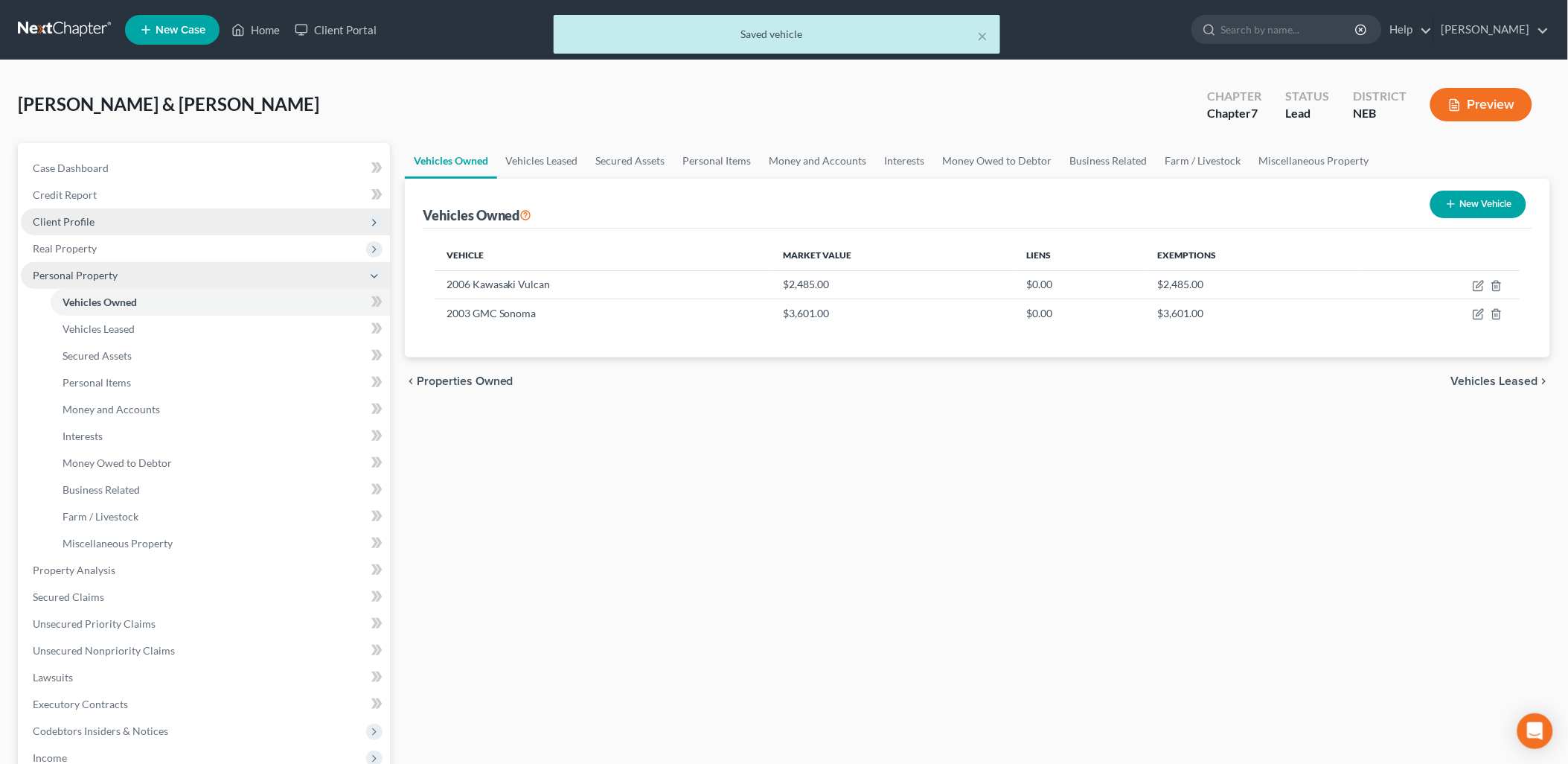
click at [370, 273] on icon at bounding box center [374, 276] width 12 height 12
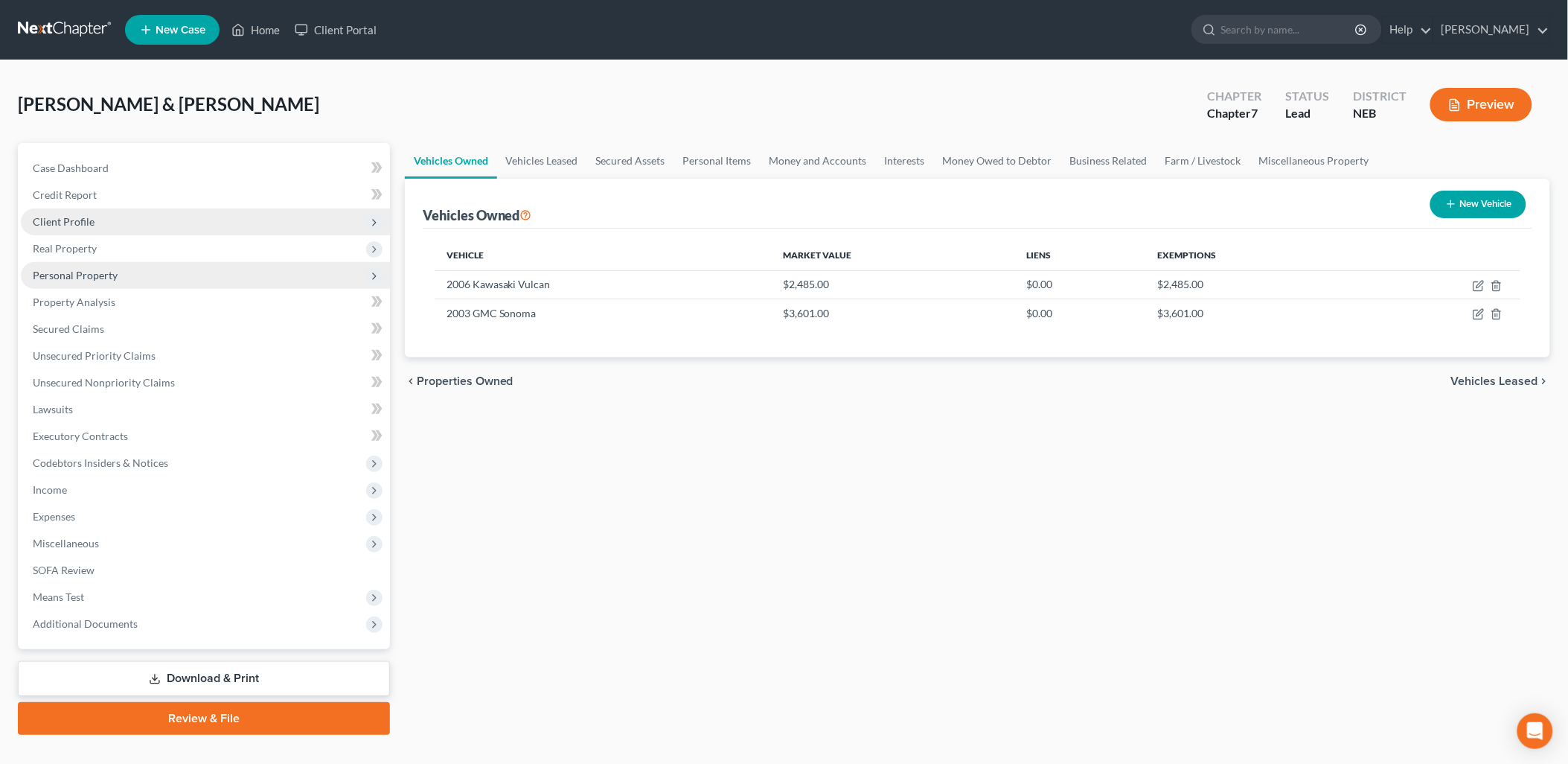
click at [268, 668] on link "Download & Print" at bounding box center [204, 678] width 372 height 35
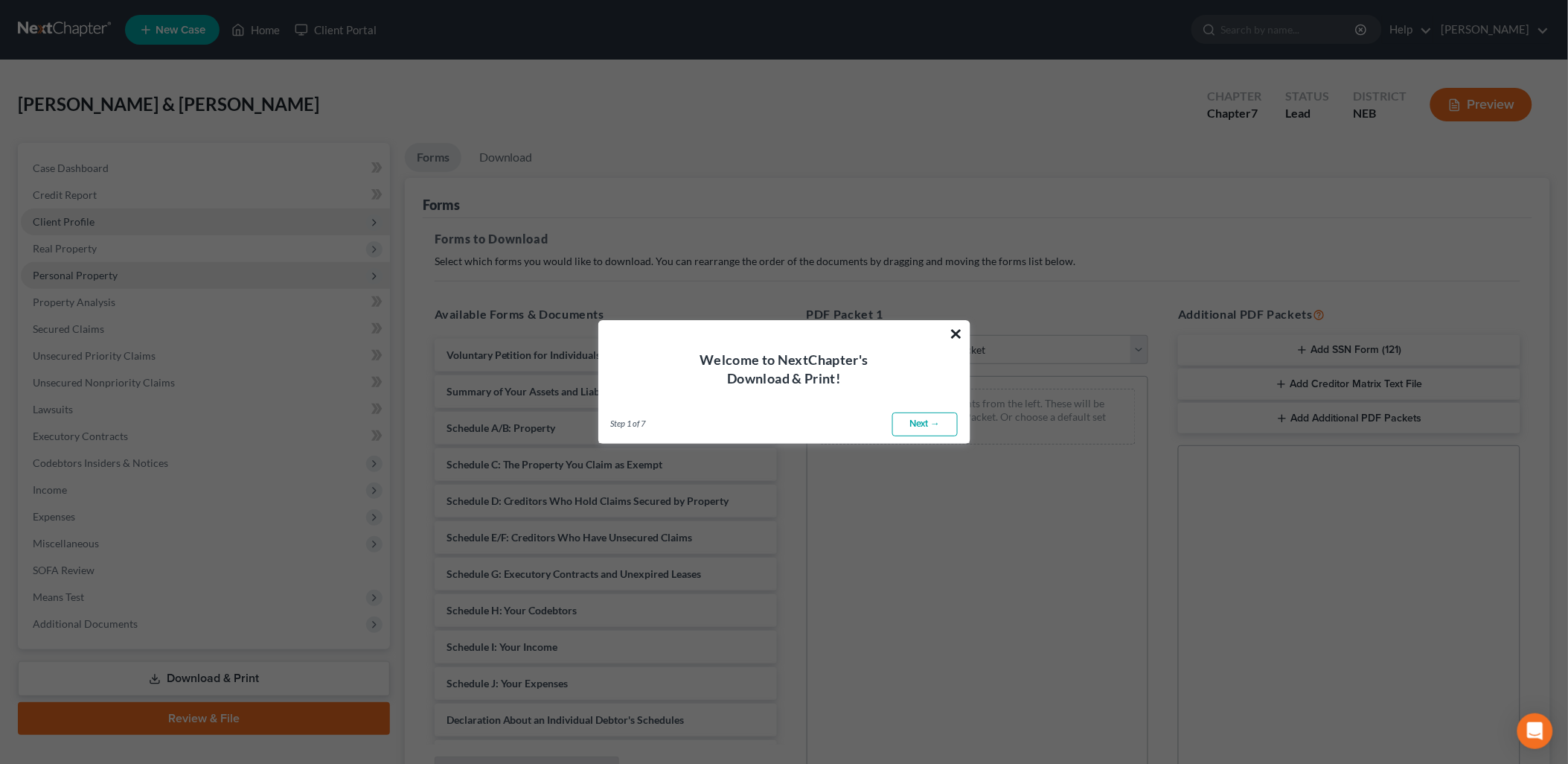
click at [957, 332] on button "×" at bounding box center [956, 333] width 14 height 23
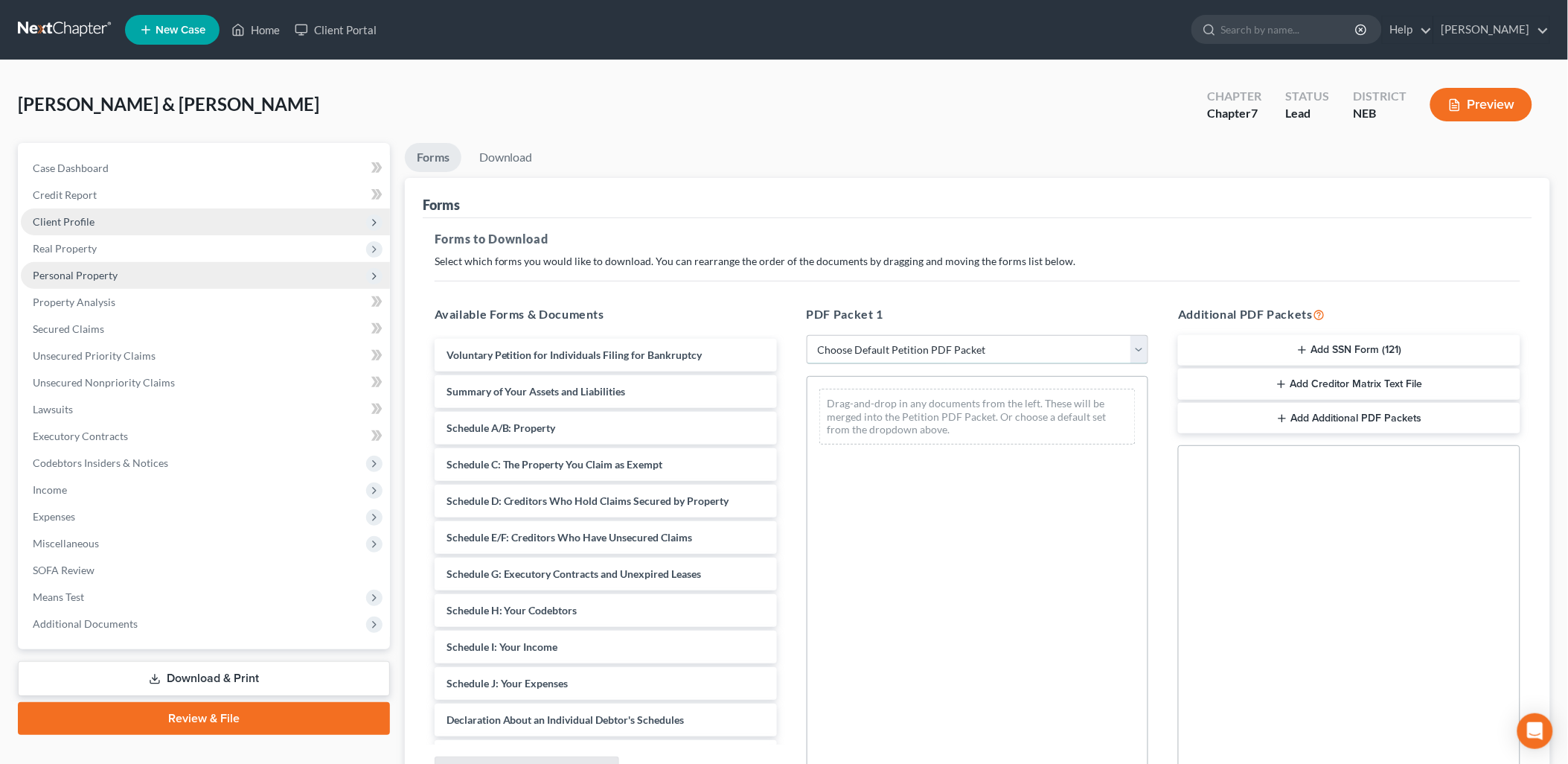
click at [957, 346] on select "Choose Default Petition PDF Packet Complete Bankruptcy Petition (all forms and …" at bounding box center [978, 350] width 342 height 30
select select "0"
click at [807, 335] on select "Choose Default Petition PDF Packet Complete Bankruptcy Petition (all forms and …" at bounding box center [978, 350] width 342 height 30
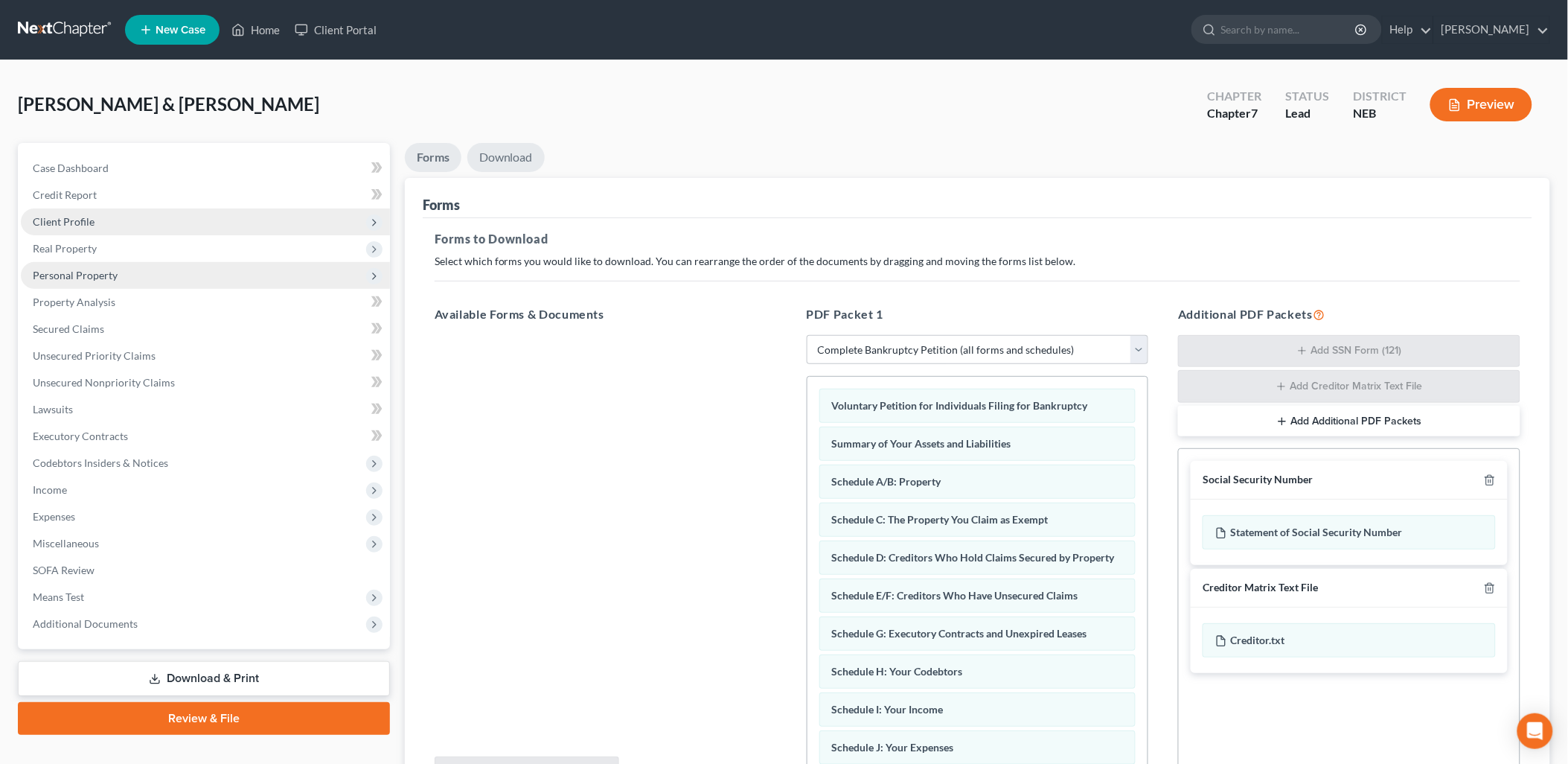
click at [503, 160] on link "Download" at bounding box center [506, 158] width 77 height 29
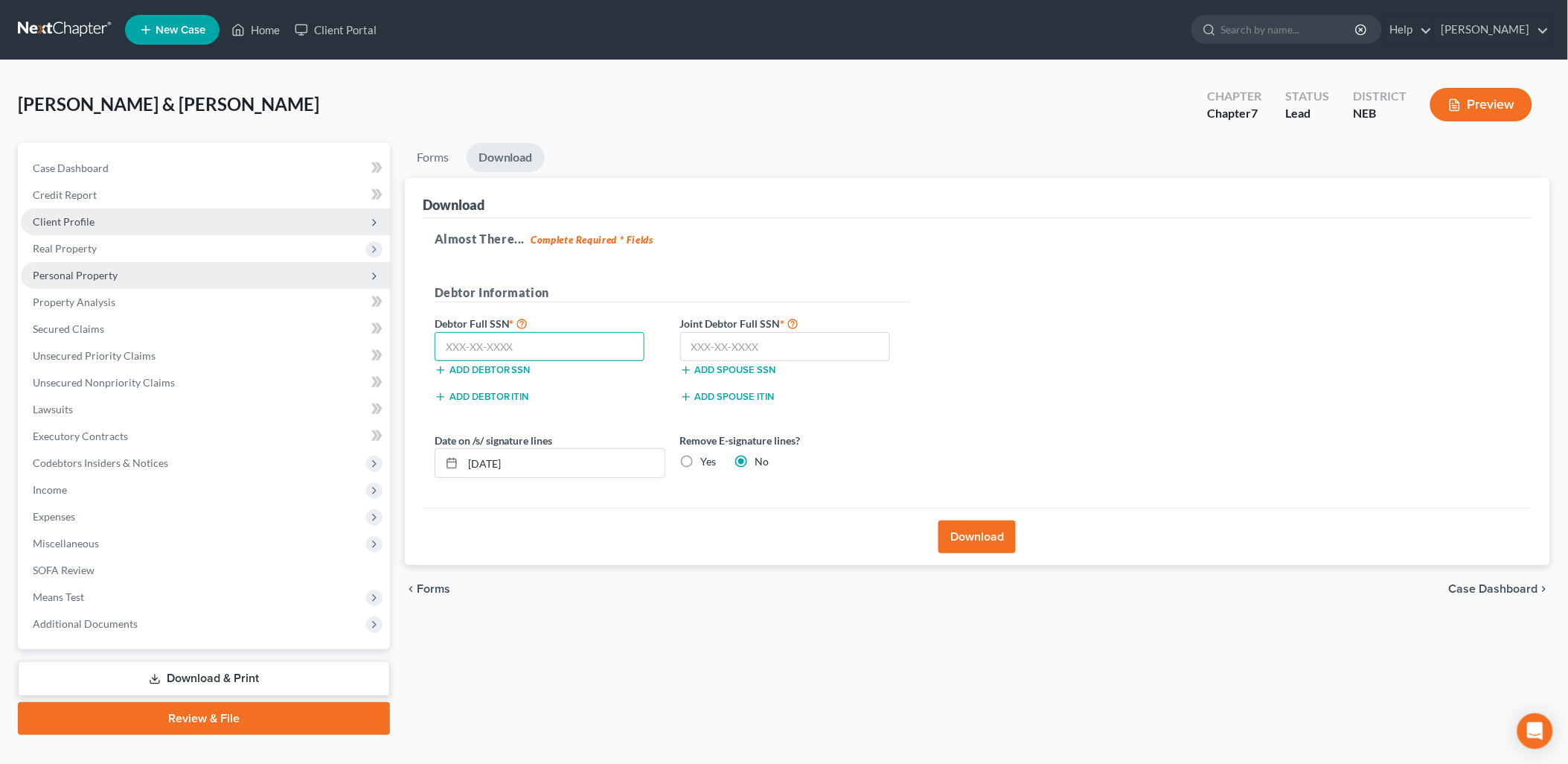
click at [568, 342] on input "text" at bounding box center [540, 347] width 211 height 30
click at [487, 344] on input "text" at bounding box center [540, 347] width 211 height 30
type input "475-70-9632"
click at [739, 350] on input "text" at bounding box center [785, 347] width 211 height 30
type input "472-15-1148"
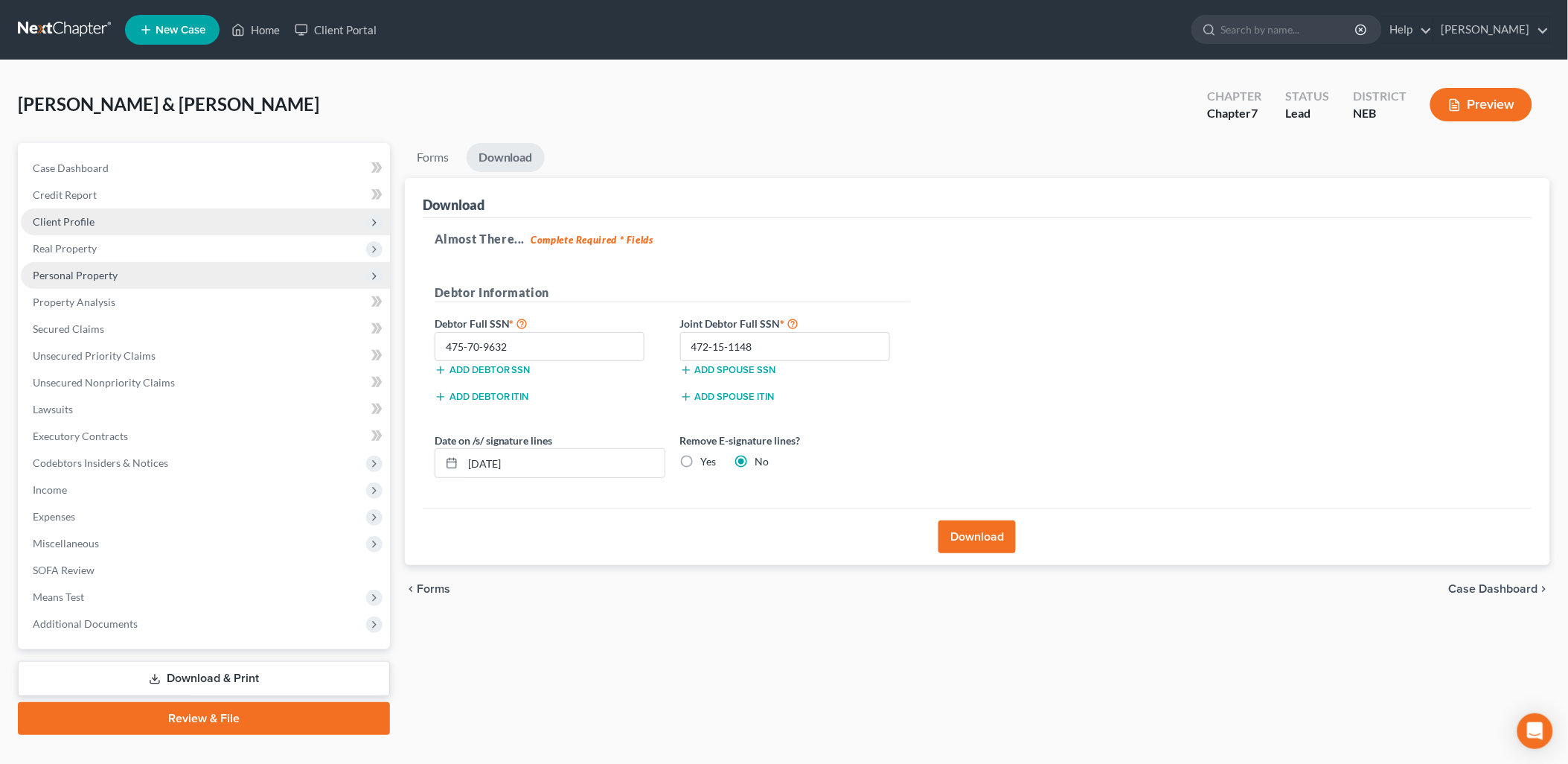
click at [701, 460] on label "Yes" at bounding box center [708, 461] width 15 height 15
click at [707, 460] on input "Yes" at bounding box center [711, 459] width 10 height 10
radio input "true"
radio input "false"
drag, startPoint x: 566, startPoint y: 459, endPoint x: 299, endPoint y: 471, distance: 267.3
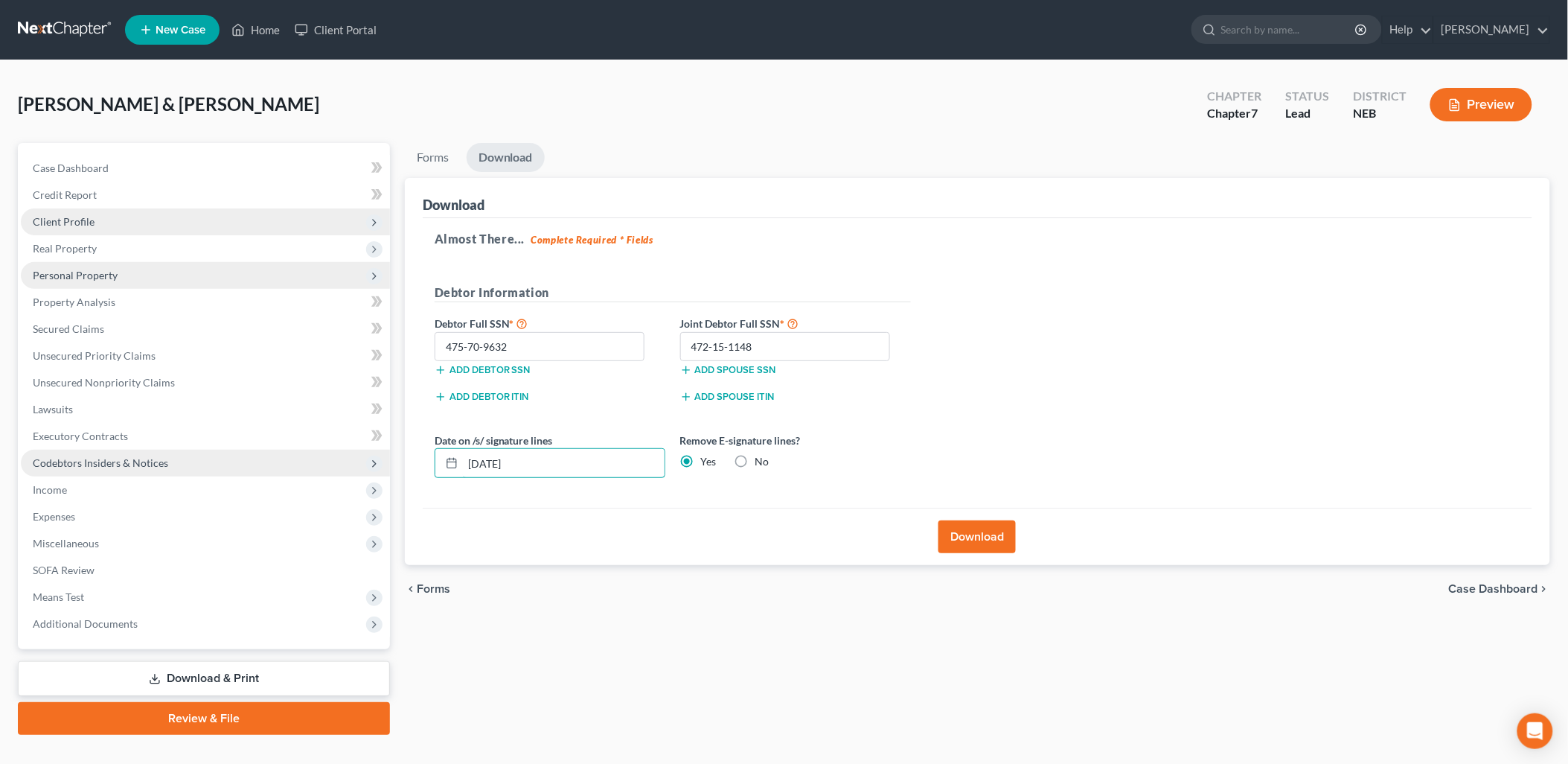
click at [299, 471] on div "Petition Navigation Case Dashboard Payments Invoices Payments Payments Credit R…" at bounding box center [784, 439] width 1547 height 592
click at [996, 541] on button "Download" at bounding box center [977, 537] width 77 height 32
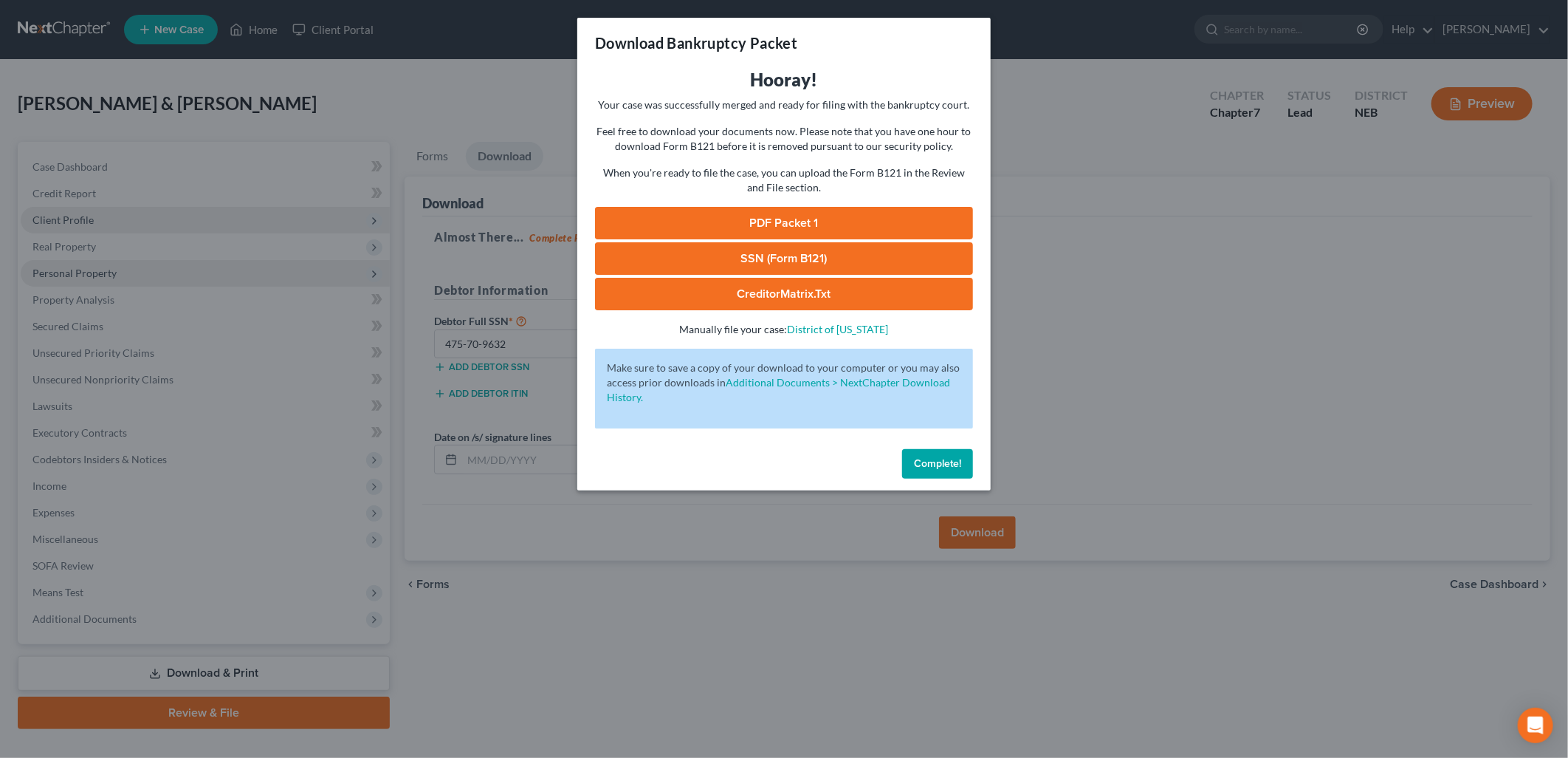
click at [813, 215] on link "PDF Packet 1" at bounding box center [784, 223] width 378 height 32
click at [757, 254] on link "SSN (Form B121)" at bounding box center [784, 258] width 378 height 32
click at [798, 296] on link "CreditorMatrix.txt" at bounding box center [784, 294] width 378 height 32
click at [914, 469] on span "Complete!" at bounding box center [937, 464] width 47 height 13
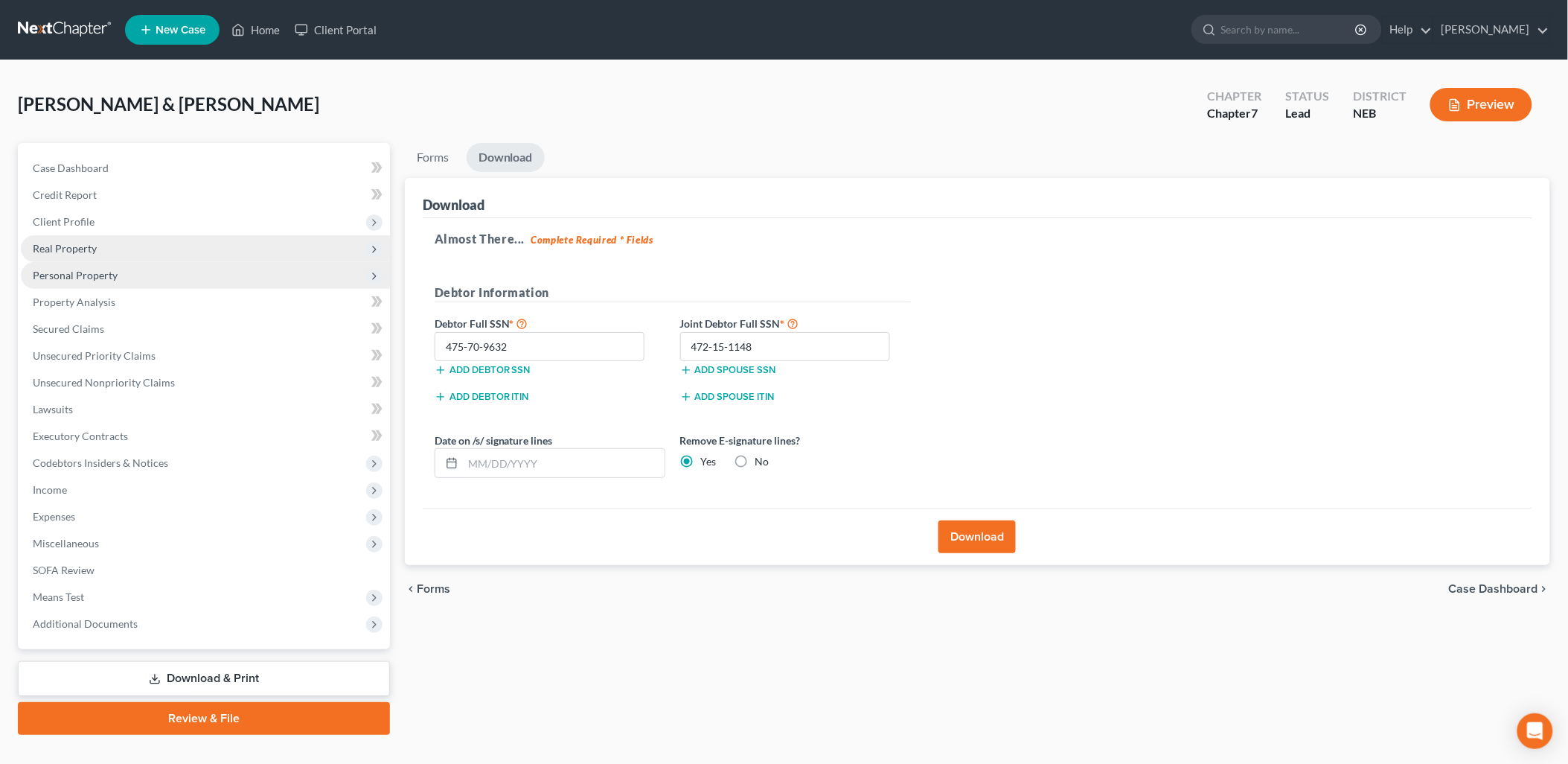
drag, startPoint x: 84, startPoint y: 220, endPoint x: 83, endPoint y: 238, distance: 18.0
click at [84, 220] on span "Client Profile" at bounding box center [63, 222] width 62 height 13
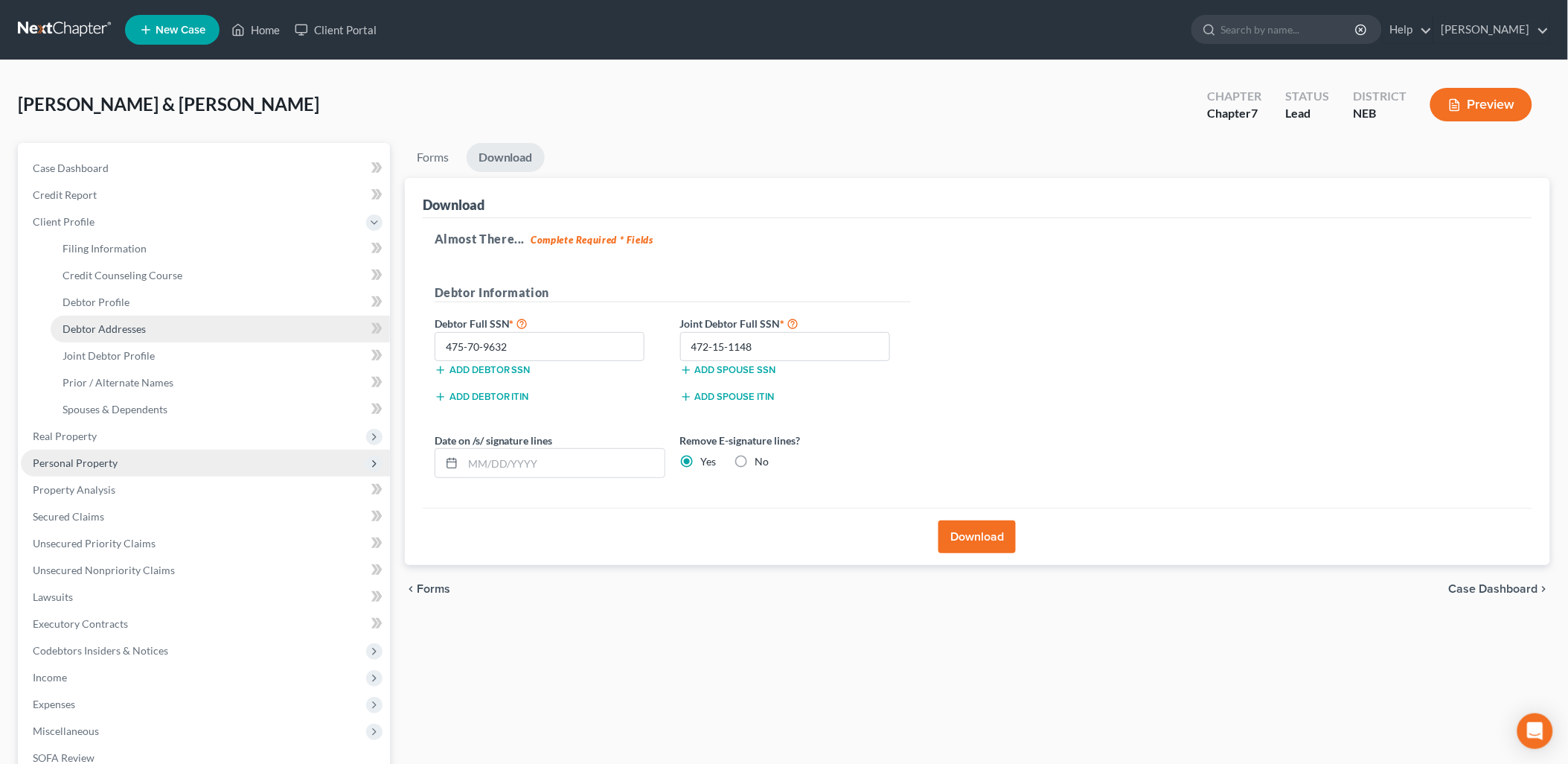
click at [79, 332] on span "Debtor Addresses" at bounding box center [104, 329] width 84 height 13
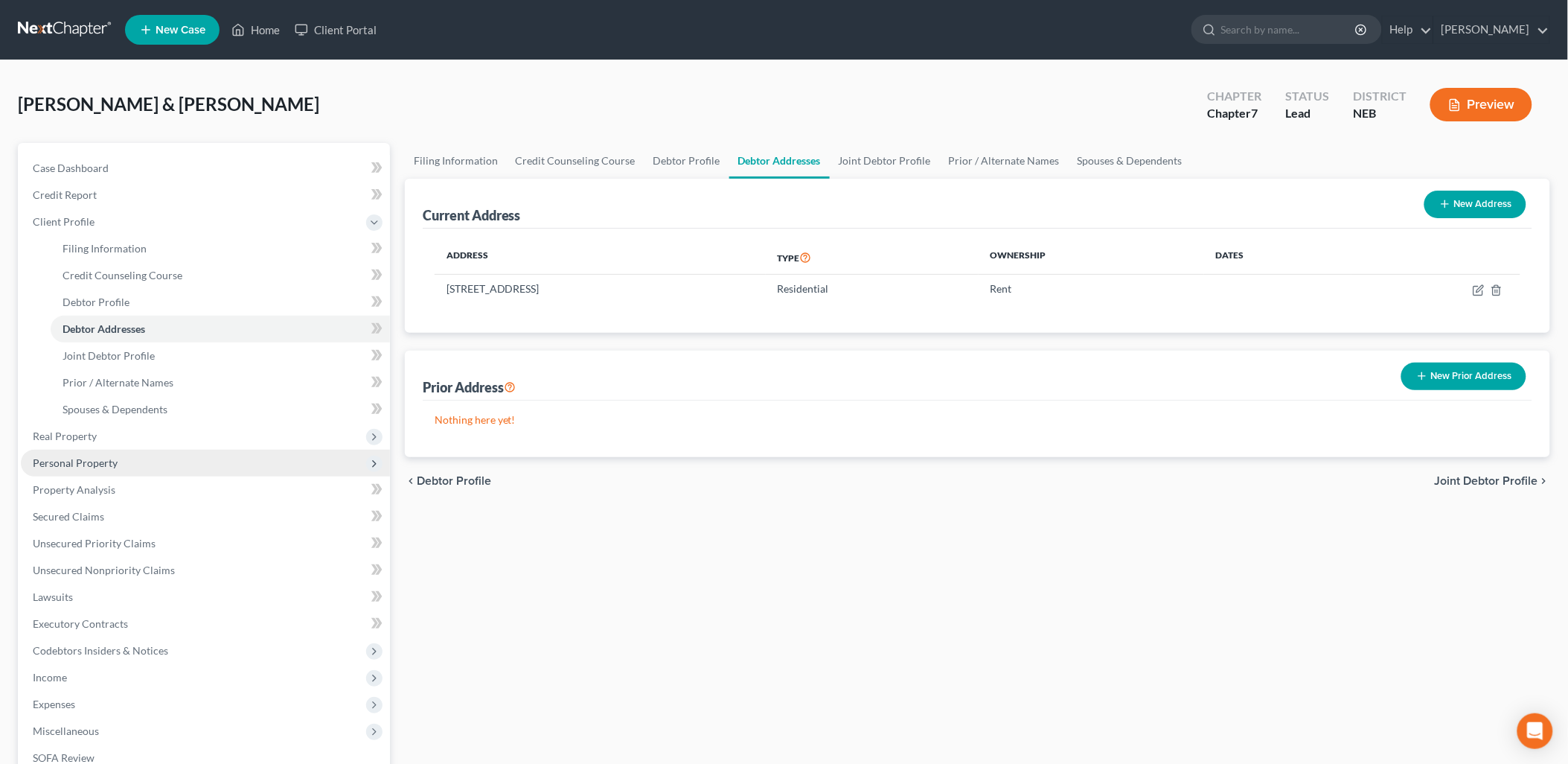
click at [740, 504] on div "Filing Information Credit Counseling Course Debtor Profile Debtor Addresses Joi…" at bounding box center [977, 532] width 1160 height 779
